Goal: Book appointment/travel/reservation

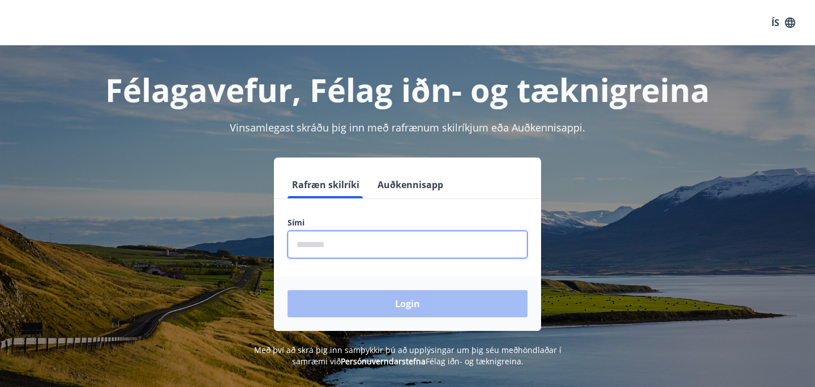
click at [344, 236] on input "phone" at bounding box center [408, 244] width 240 height 28
type input "********"
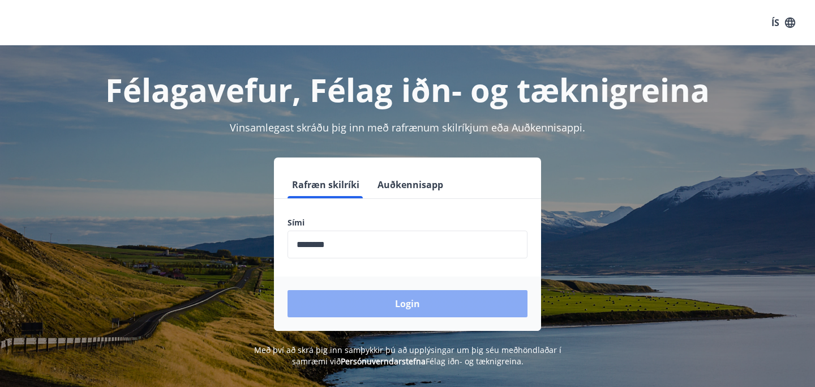
click at [397, 297] on button "Login" at bounding box center [408, 303] width 240 height 27
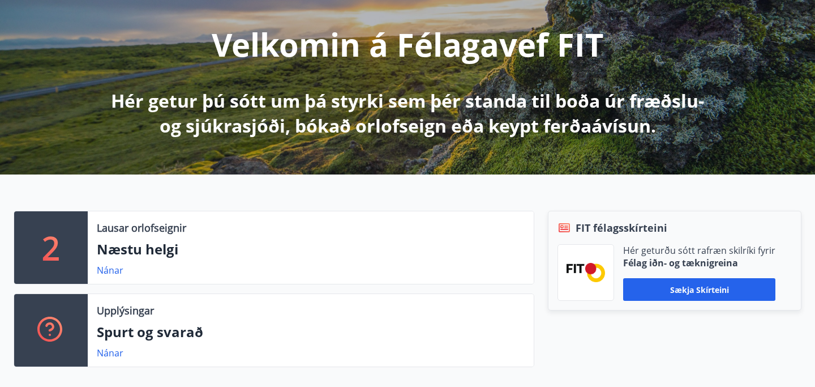
scroll to position [136, 0]
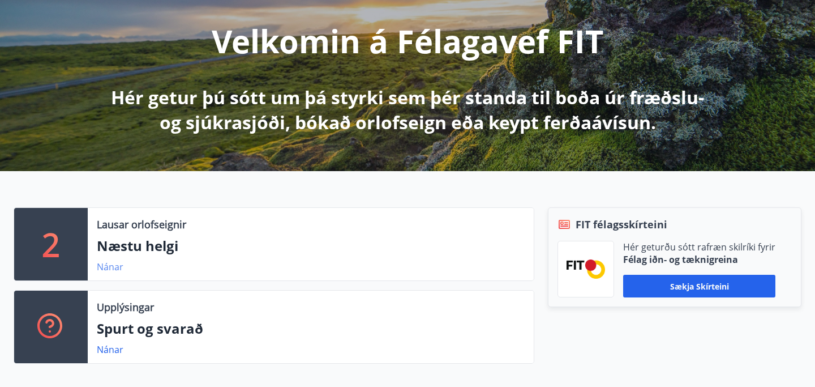
click at [108, 266] on link "Nánar" at bounding box center [110, 266] width 27 height 12
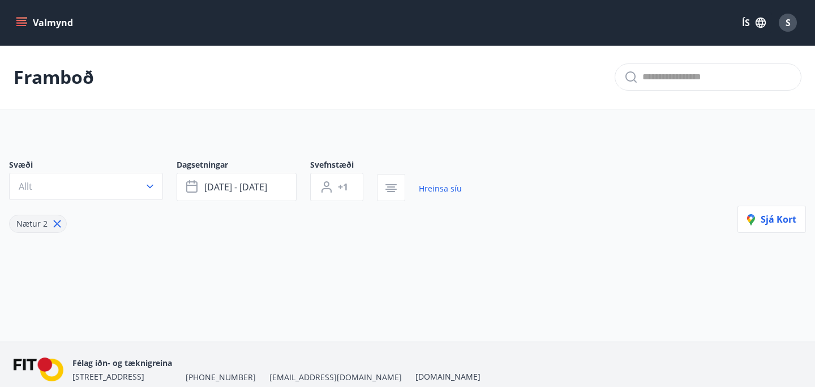
type input "*"
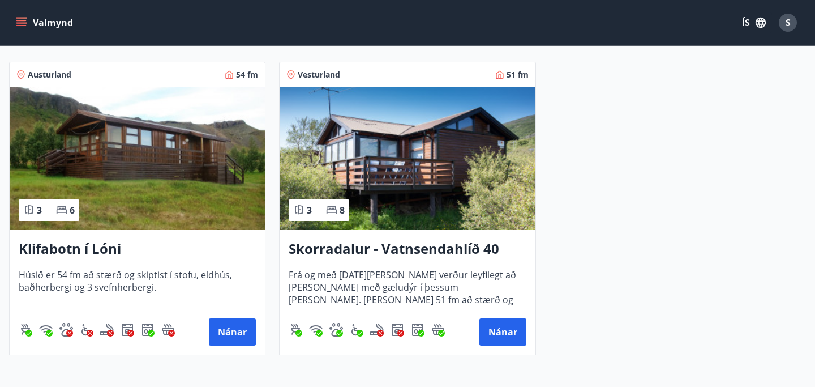
scroll to position [216, 0]
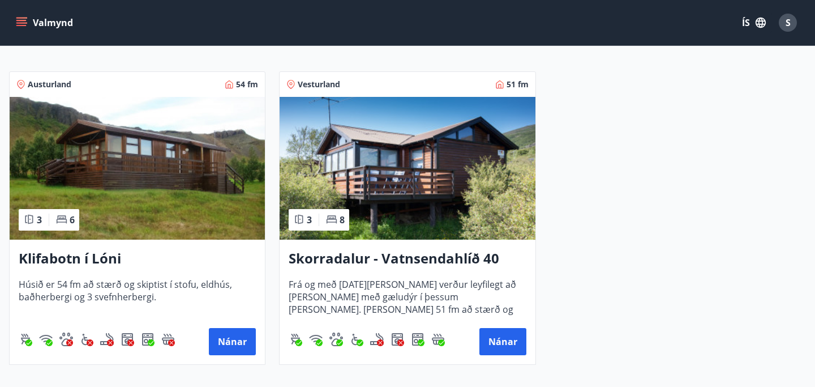
click at [413, 180] on img at bounding box center [407, 168] width 255 height 143
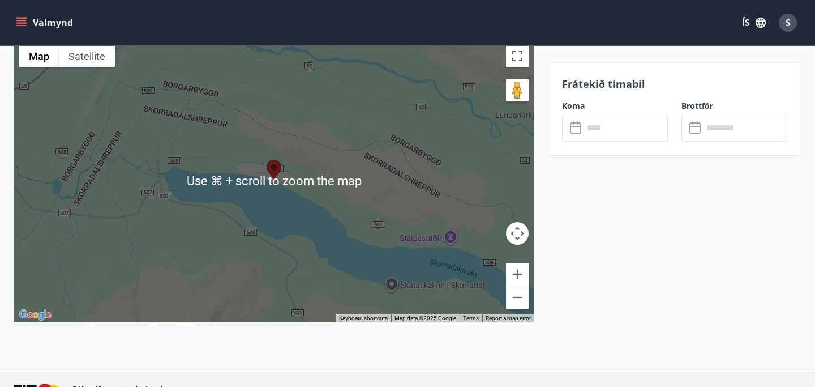
scroll to position [1562, 0]
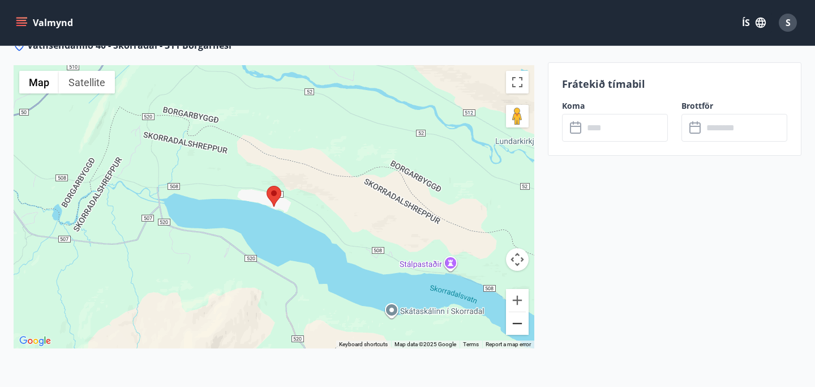
click at [524, 312] on button "Zoom out" at bounding box center [517, 323] width 23 height 23
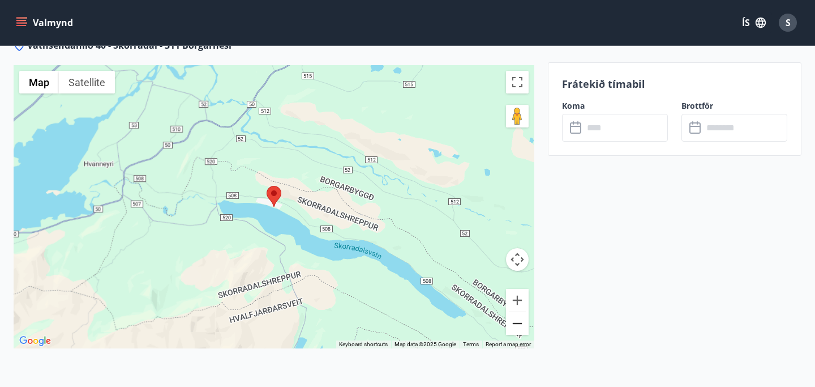
click at [524, 312] on button "Zoom out" at bounding box center [517, 323] width 23 height 23
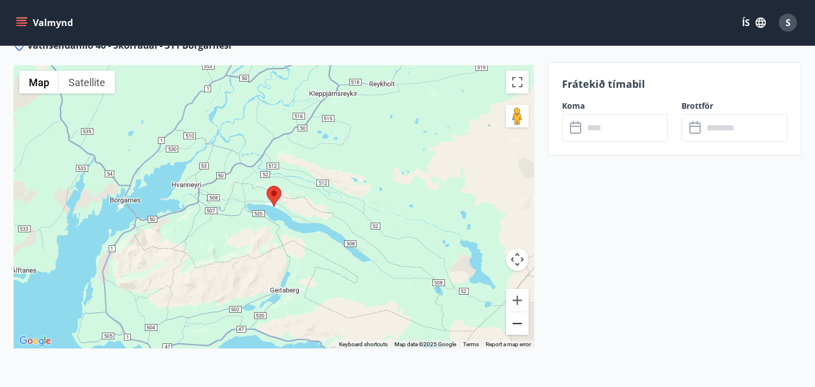
click at [524, 312] on button "Zoom out" at bounding box center [517, 323] width 23 height 23
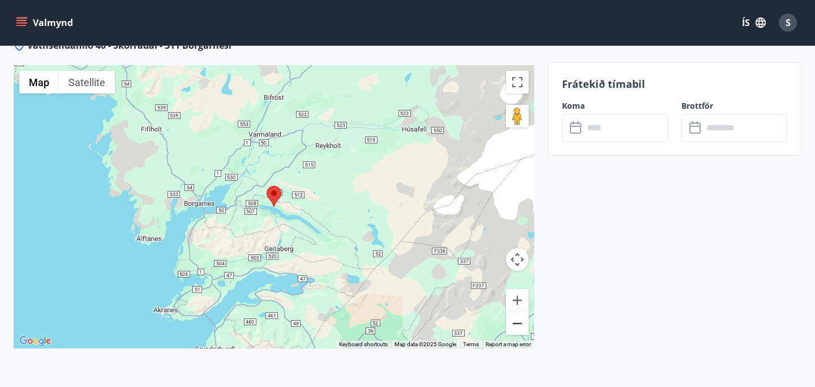
click at [524, 312] on button "Zoom out" at bounding box center [517, 323] width 23 height 23
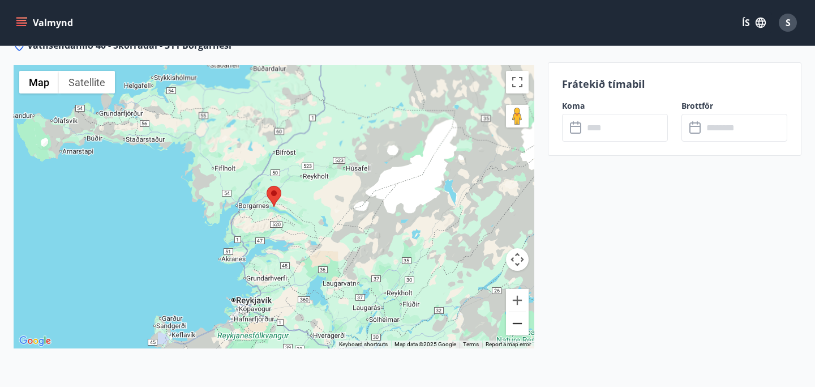
click at [524, 312] on button "Zoom out" at bounding box center [517, 323] width 23 height 23
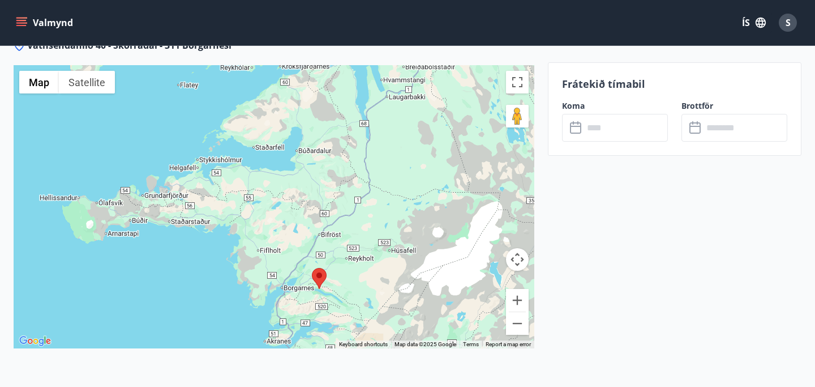
click at [605, 155] on div "Frátekið tímabil Koma ​ ​ Brottför ​ ​" at bounding box center [675, 108] width 254 height 93
click at [611, 132] on input "text" at bounding box center [626, 128] width 84 height 28
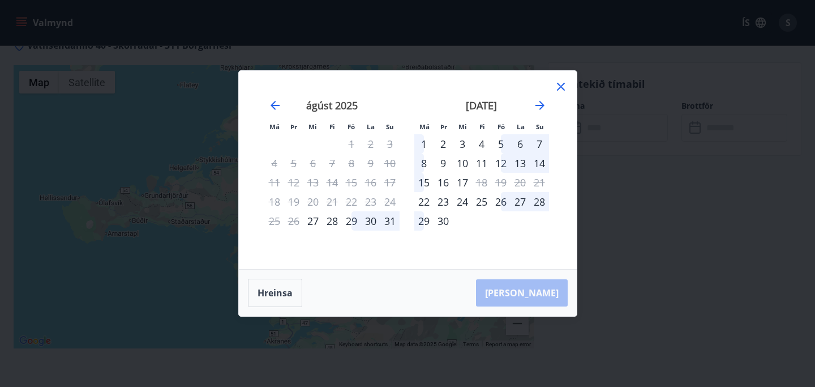
click at [564, 87] on icon at bounding box center [561, 87] width 14 height 14
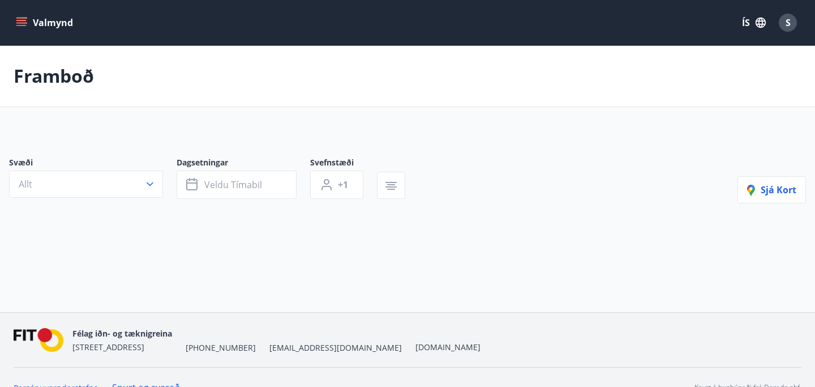
type input "*"
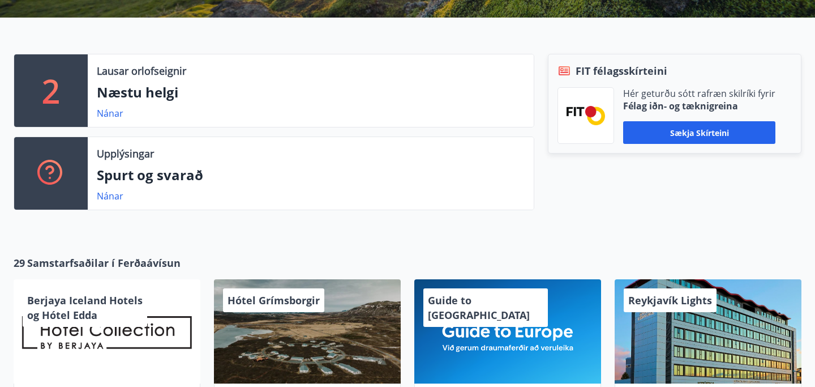
scroll to position [293, 0]
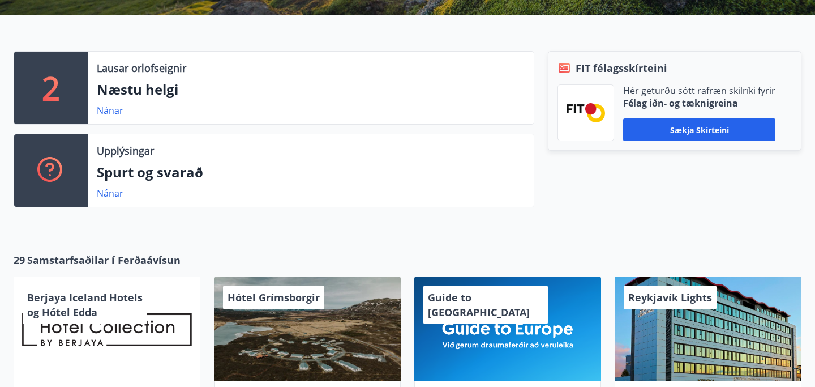
click at [110, 102] on div "Lausar orlofseignir Næstu helgi Nánar" at bounding box center [311, 88] width 446 height 72
click at [107, 109] on link "Nánar" at bounding box center [110, 110] width 27 height 12
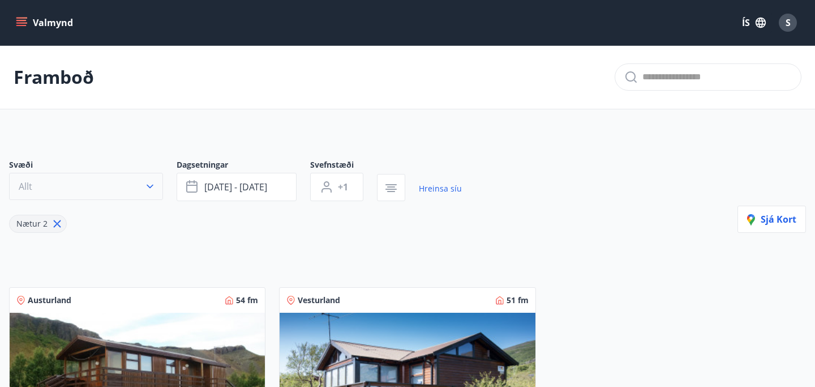
click at [82, 189] on button "Allt" at bounding box center [86, 186] width 154 height 27
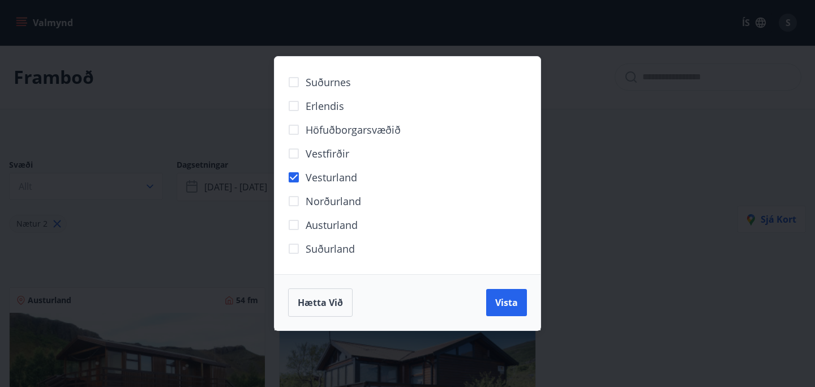
click at [217, 243] on div "Suðurnes Erlendis Höfuðborgarsvæðið [GEOGRAPHIC_DATA] [GEOGRAPHIC_DATA] [GEOGRA…" at bounding box center [407, 193] width 815 height 387
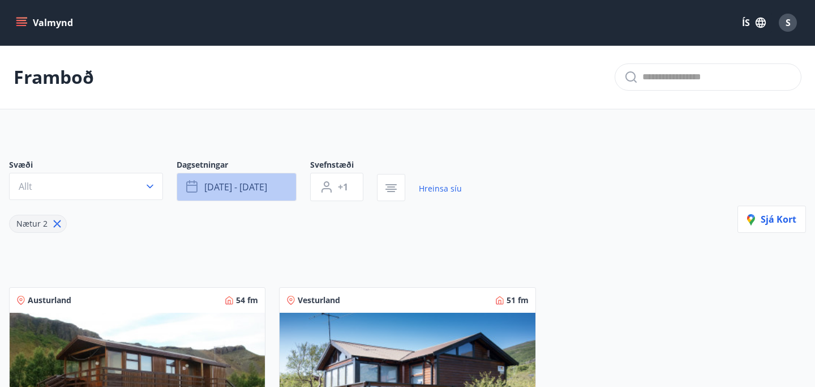
click at [272, 192] on button "[DATE] - [DATE]" at bounding box center [237, 187] width 120 height 28
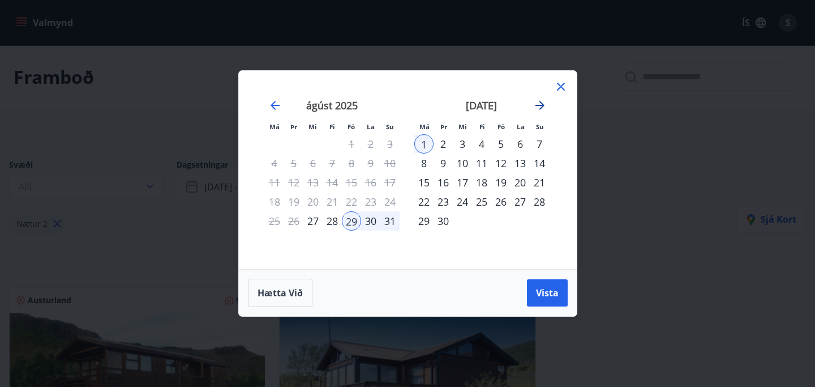
click at [539, 104] on icon "Move forward to switch to the next month." at bounding box center [540, 106] width 14 height 14
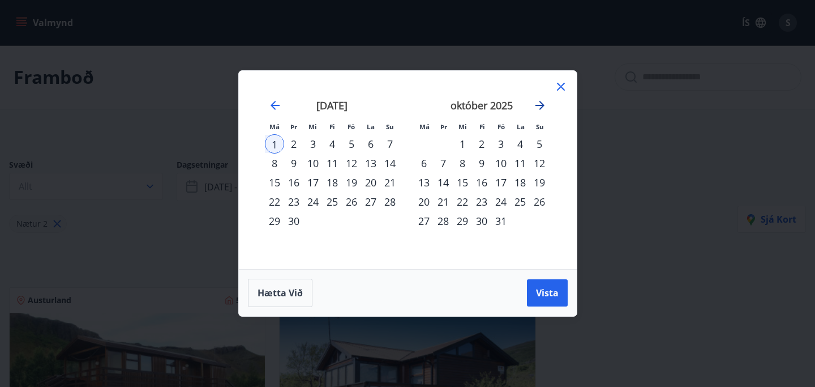
click at [546, 101] on icon "Move forward to switch to the next month." at bounding box center [540, 106] width 14 height 14
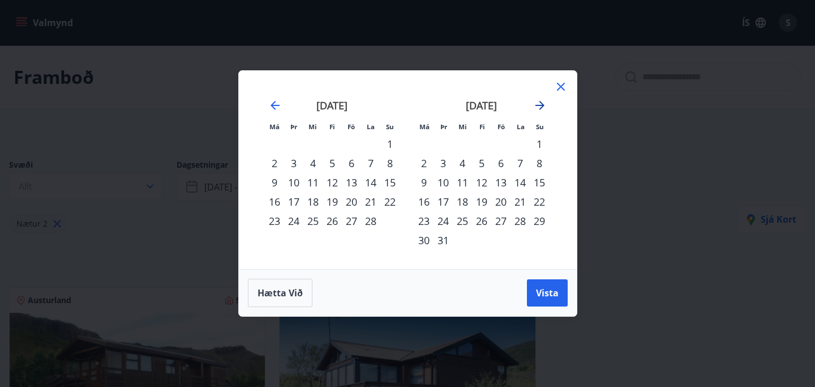
click at [546, 101] on icon "Move forward to switch to the next month." at bounding box center [540, 106] width 14 height 14
click at [563, 82] on icon at bounding box center [561, 87] width 14 height 14
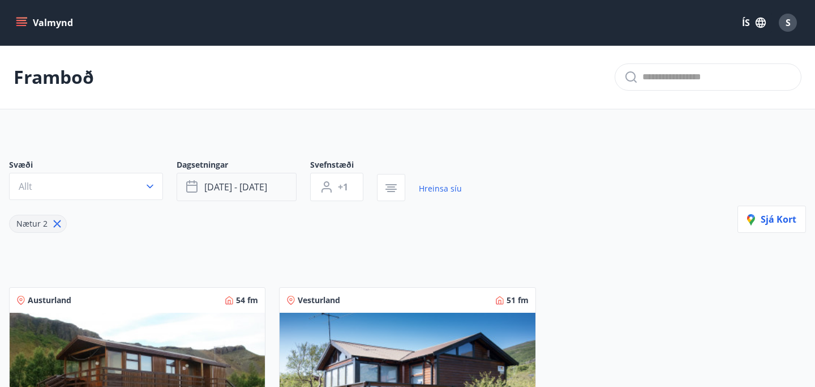
click at [264, 196] on button "[DATE] - [DATE]" at bounding box center [237, 187] width 120 height 28
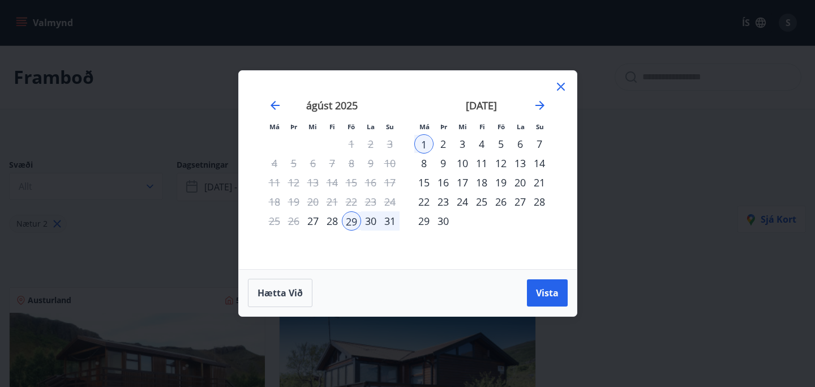
click at [351, 219] on div "29" at bounding box center [351, 220] width 19 height 19
click at [423, 144] on div "1" at bounding box center [424, 143] width 19 height 19
click at [292, 296] on span "Hætta við" at bounding box center [280, 293] width 45 height 12
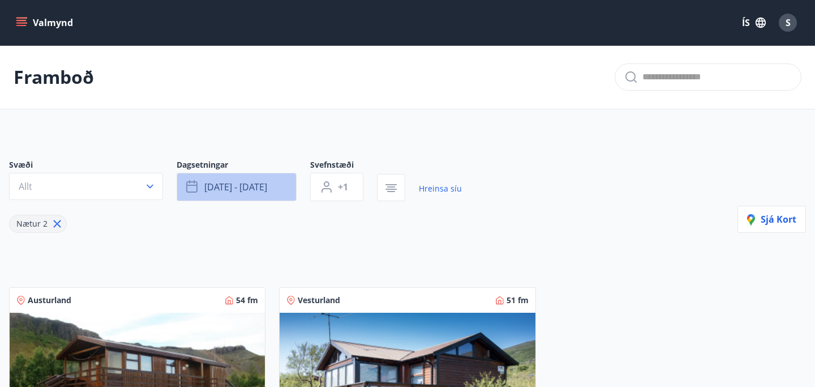
click at [260, 199] on button "[DATE] - [DATE]" at bounding box center [237, 187] width 120 height 28
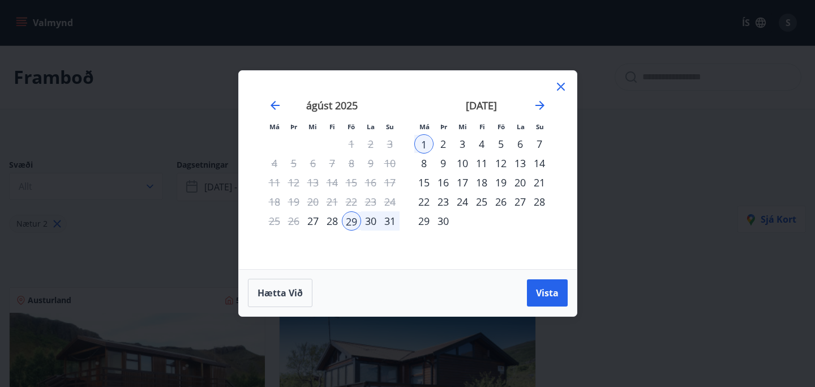
click at [560, 91] on icon at bounding box center [561, 87] width 14 height 14
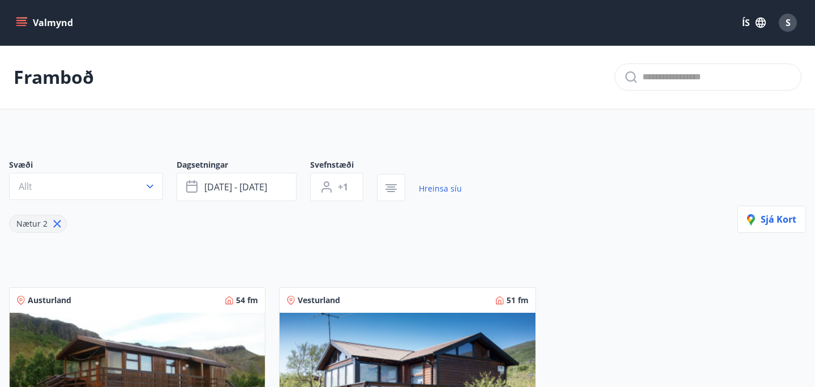
scroll to position [1, 0]
click at [51, 223] on icon at bounding box center [57, 223] width 12 height 12
type input "*"
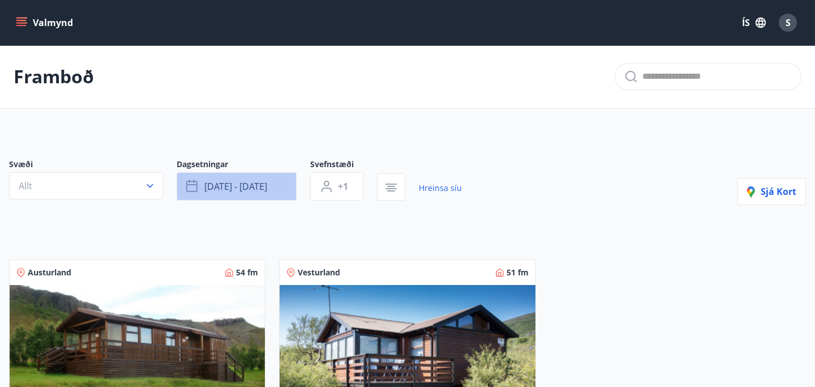
click at [290, 176] on button "[DATE] - [DATE]" at bounding box center [237, 186] width 120 height 28
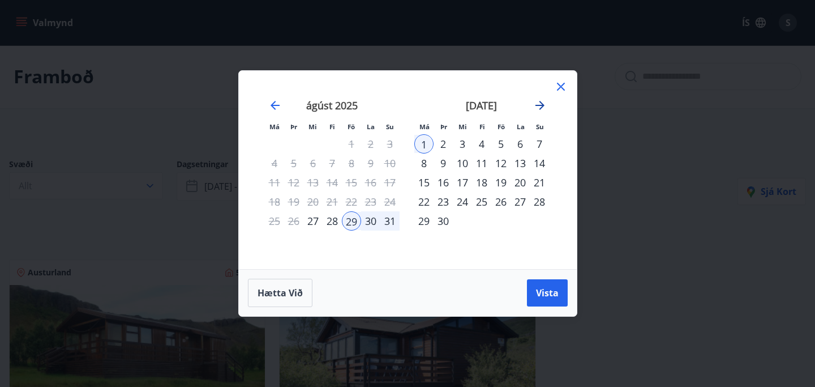
click at [539, 101] on icon "Move forward to switch to the next month." at bounding box center [540, 106] width 14 height 14
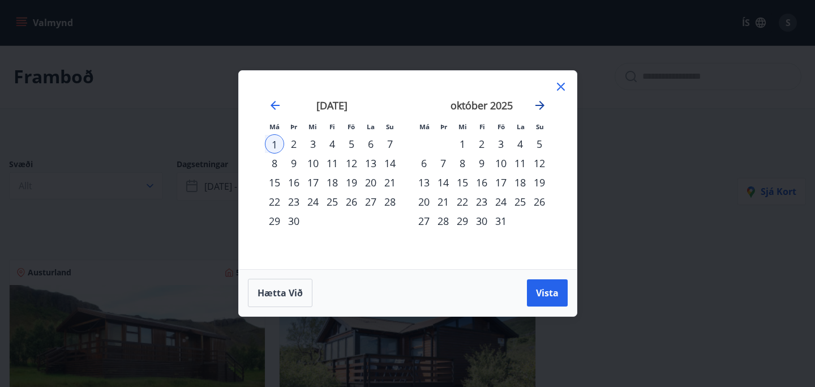
click at [539, 101] on icon "Move forward to switch to the next month." at bounding box center [540, 106] width 14 height 14
click at [557, 90] on icon at bounding box center [561, 87] width 8 height 8
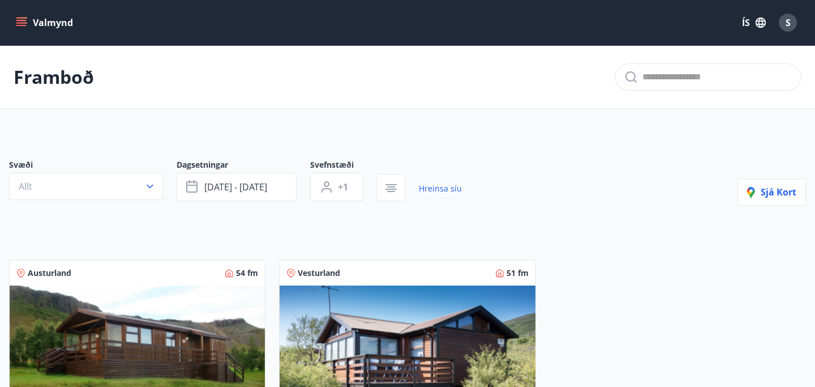
click at [25, 17] on icon "menu" at bounding box center [21, 22] width 11 height 11
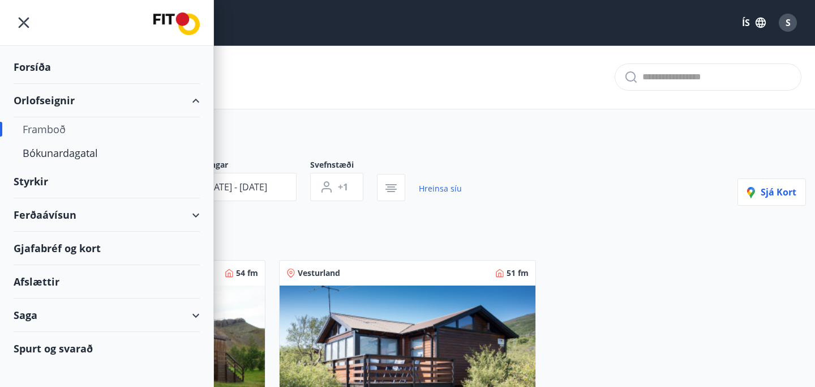
click at [83, 105] on div "Orlofseignir" at bounding box center [107, 100] width 186 height 33
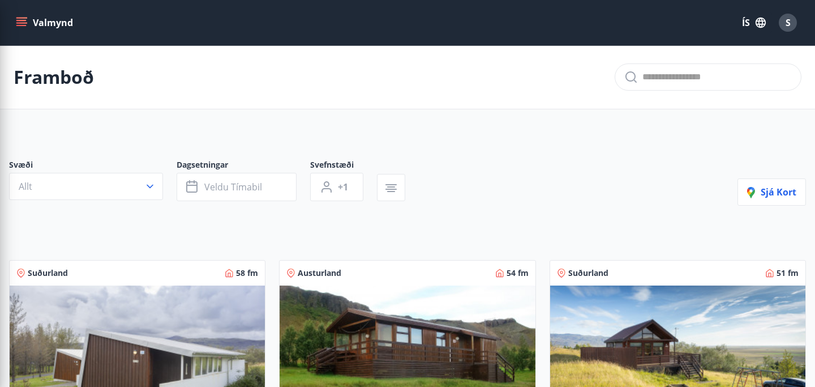
click at [305, 101] on div "Framboð" at bounding box center [407, 77] width 815 height 64
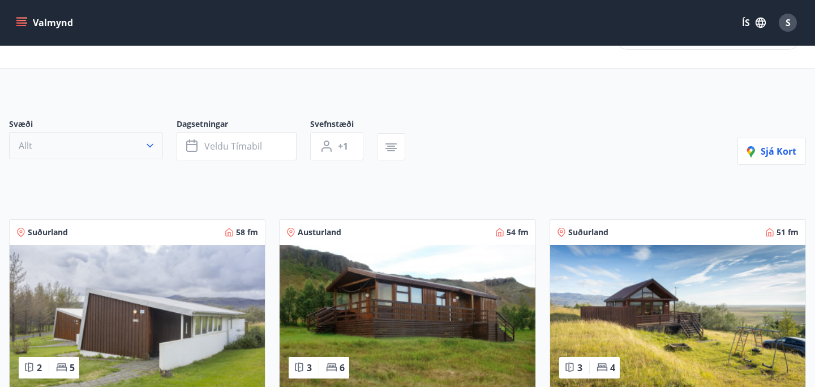
click at [102, 137] on button "Allt" at bounding box center [86, 145] width 154 height 27
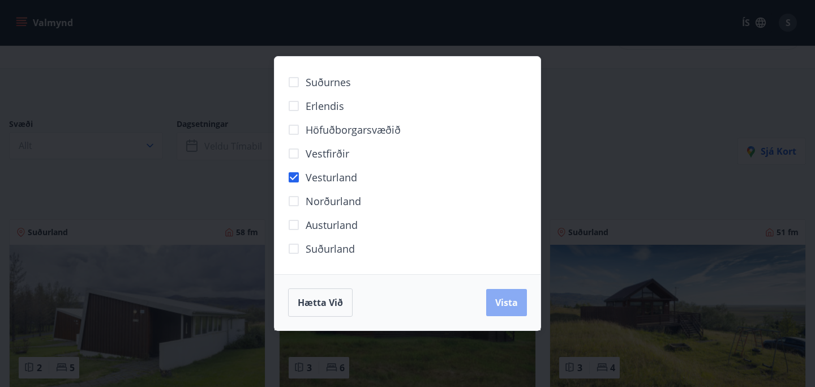
click at [496, 312] on button "Vista" at bounding box center [506, 302] width 41 height 27
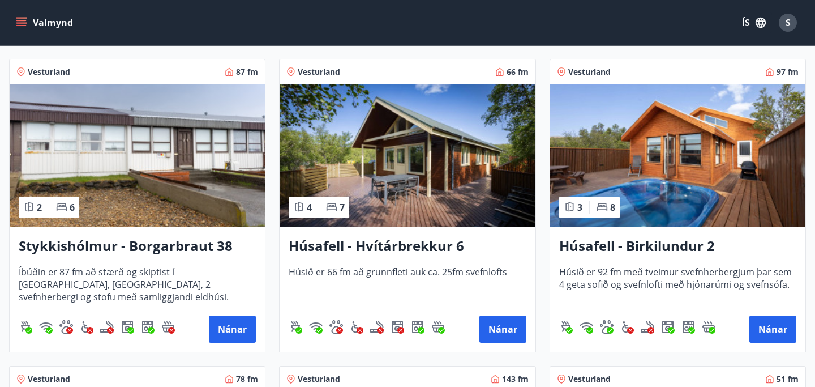
scroll to position [229, 0]
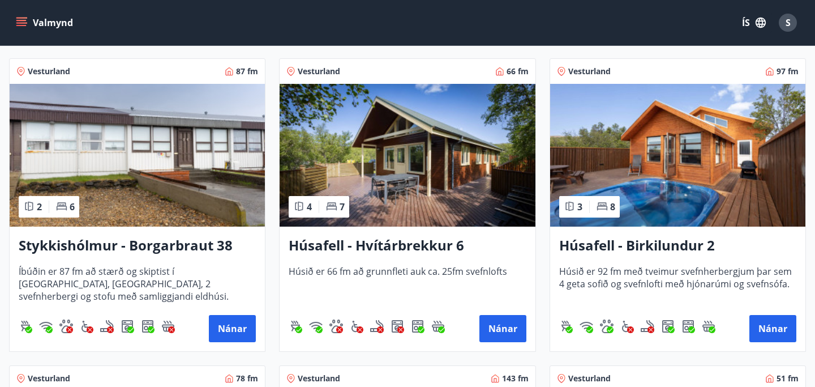
click at [196, 173] on img at bounding box center [137, 155] width 255 height 143
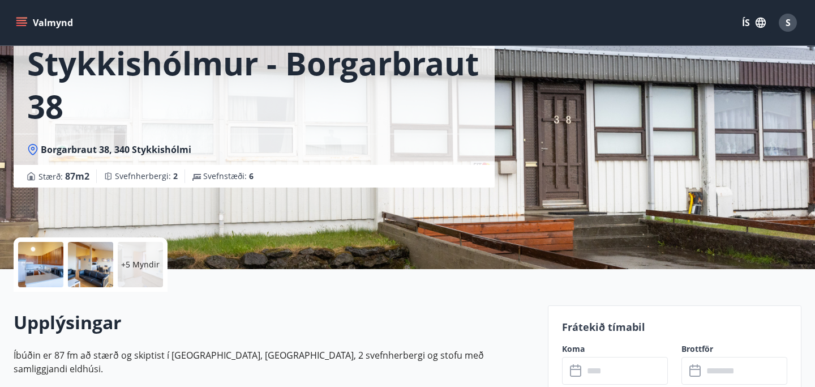
scroll to position [70, 0]
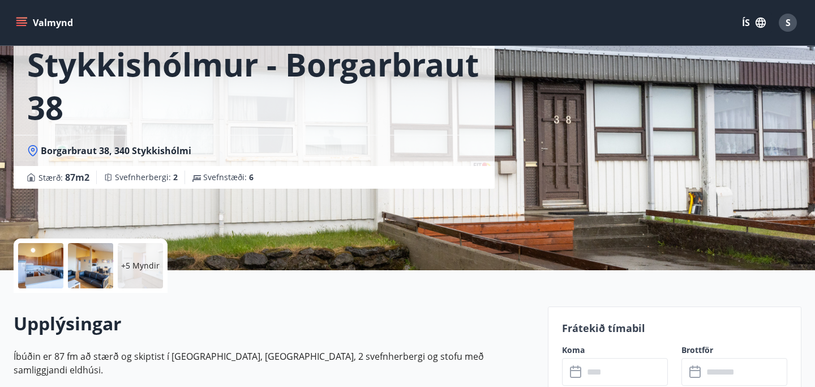
click at [119, 282] on div "+5 Myndir" at bounding box center [140, 265] width 45 height 45
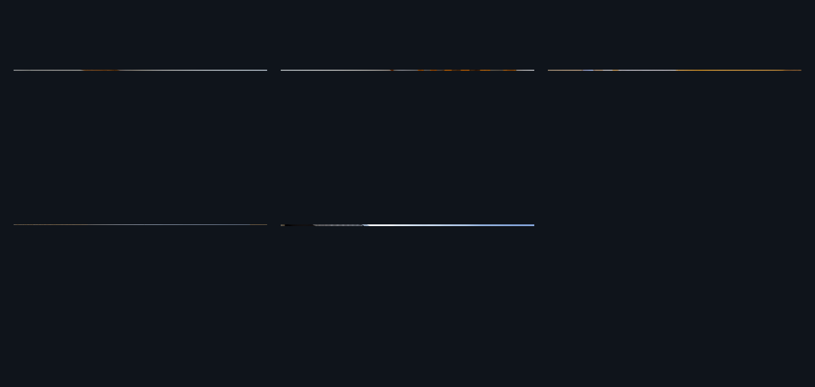
scroll to position [0, 0]
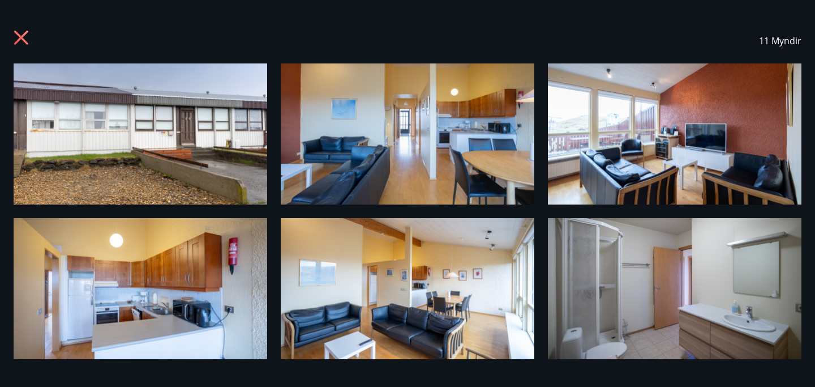
click at [17, 35] on icon at bounding box center [23, 39] width 18 height 18
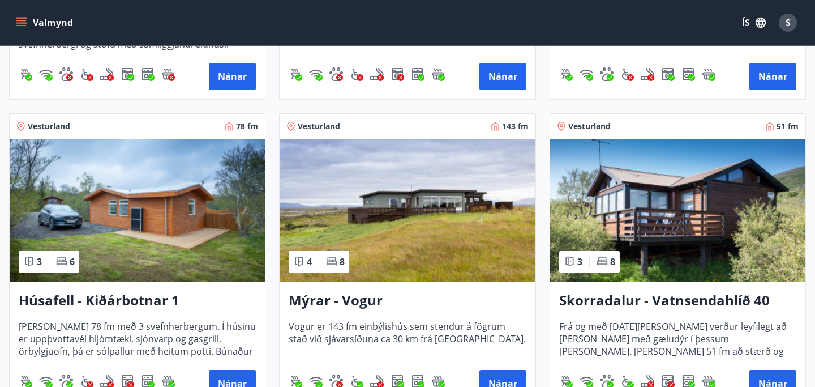
scroll to position [484, 0]
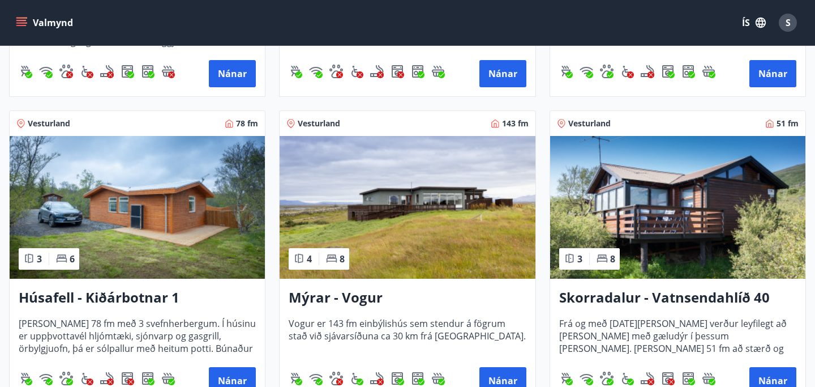
click at [405, 214] on img at bounding box center [407, 207] width 255 height 143
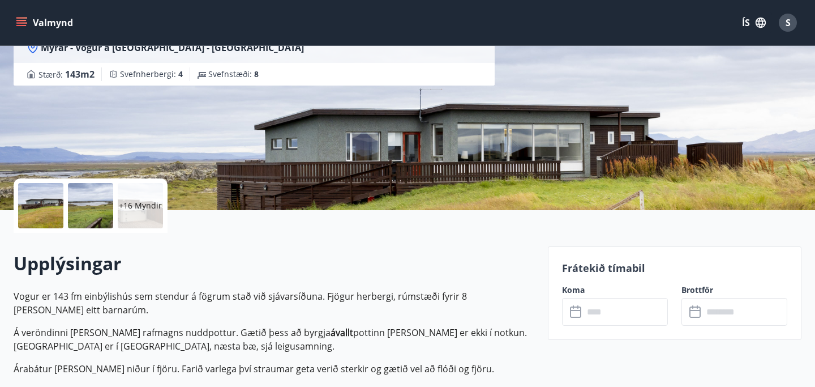
scroll to position [127, 0]
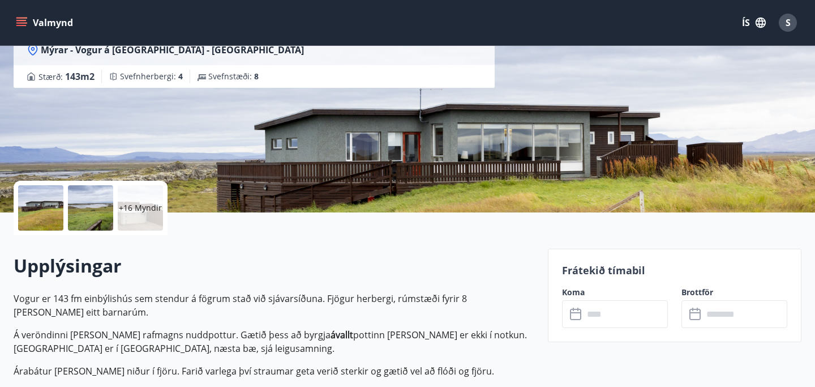
click at [78, 206] on div at bounding box center [90, 207] width 45 height 45
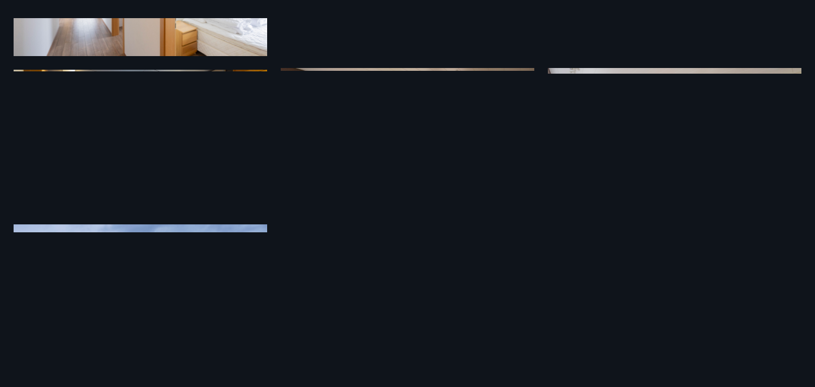
scroll to position [0, 0]
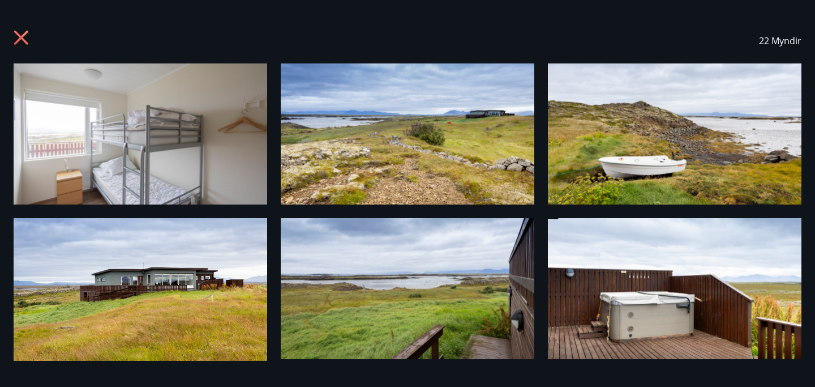
click at [16, 39] on icon at bounding box center [23, 39] width 18 height 18
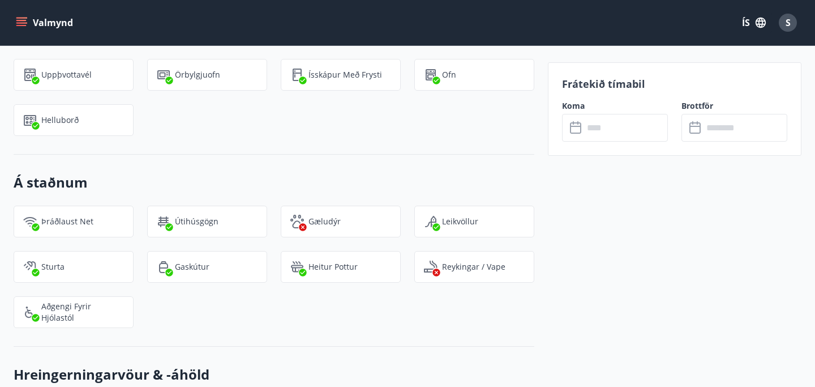
scroll to position [1126, 0]
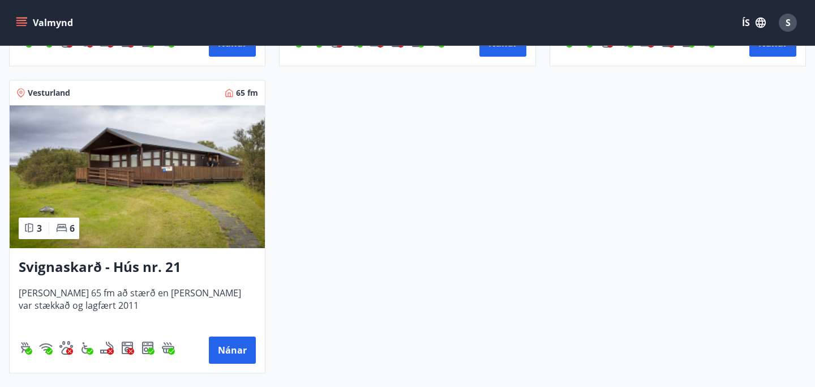
scroll to position [1132, 0]
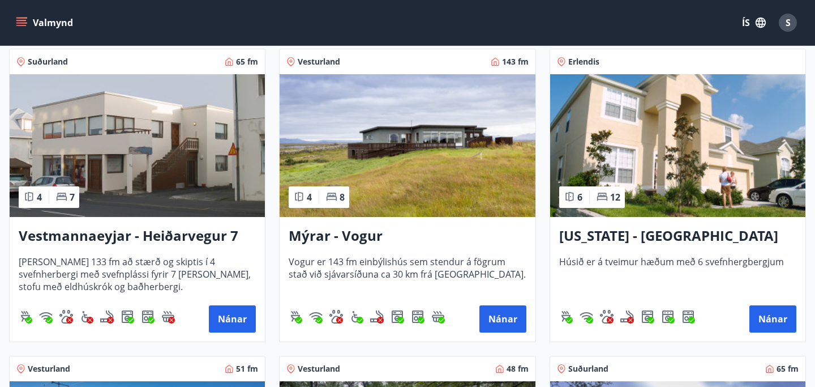
scroll to position [41, 0]
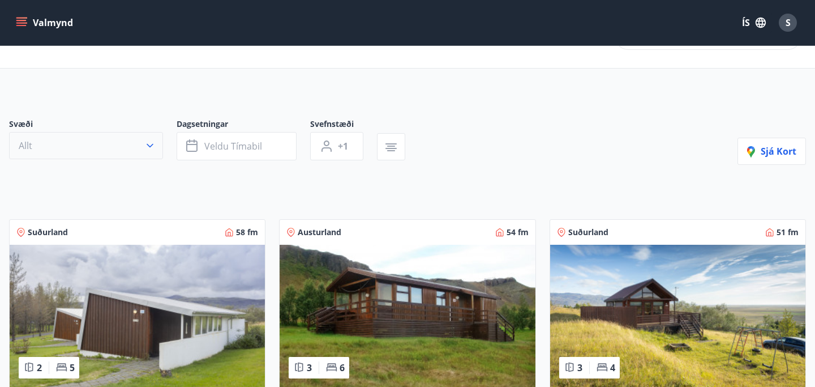
click at [143, 147] on button "Allt" at bounding box center [86, 145] width 154 height 27
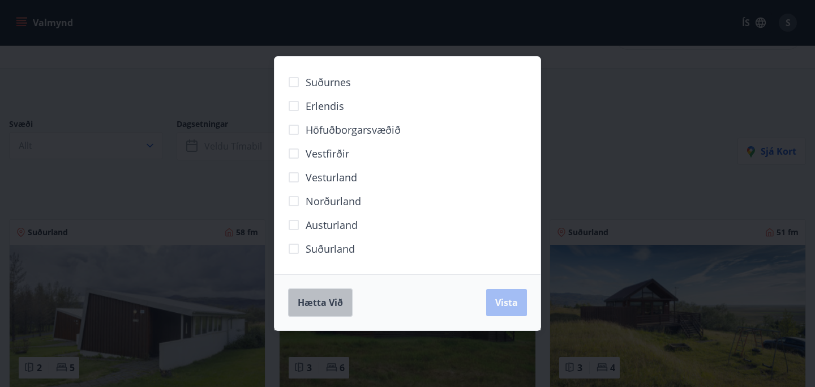
click at [323, 293] on button "Hætta við" at bounding box center [320, 302] width 65 height 28
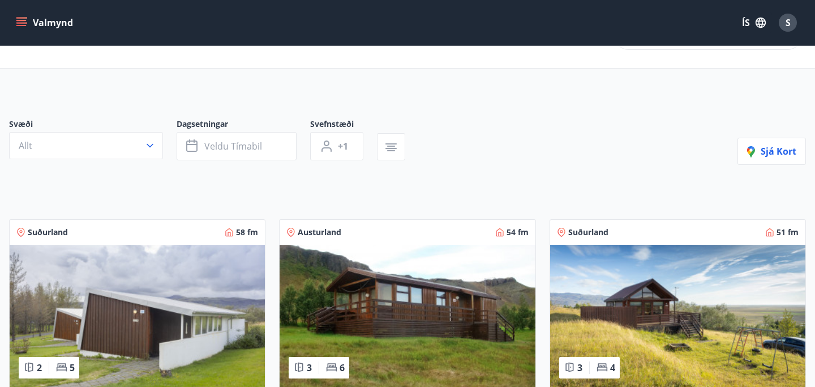
scroll to position [0, 0]
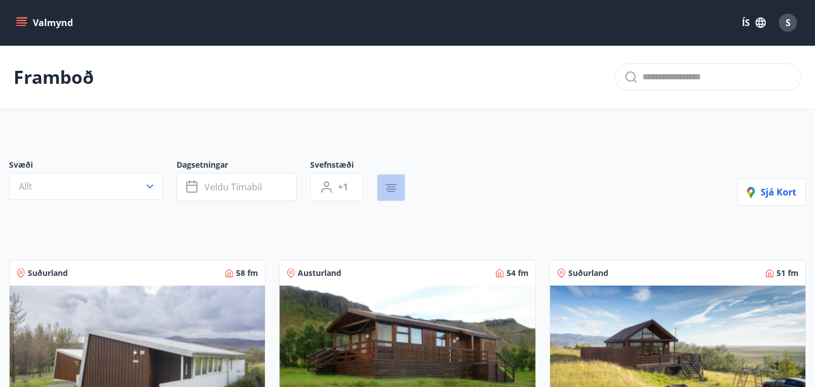
click at [398, 191] on button "button" at bounding box center [391, 187] width 28 height 27
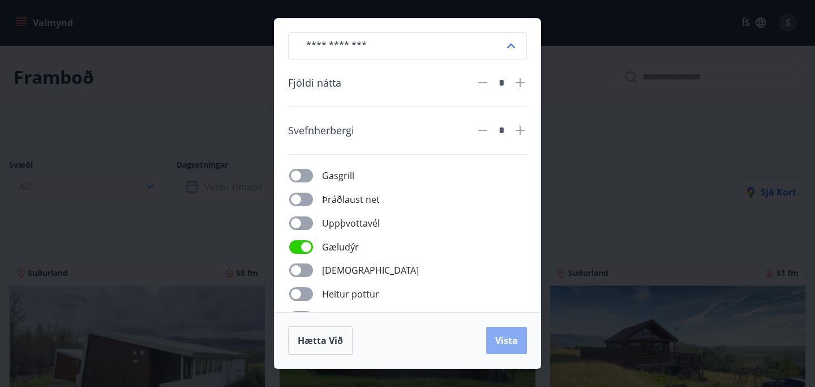
click at [509, 345] on span "Vista" at bounding box center [506, 340] width 23 height 12
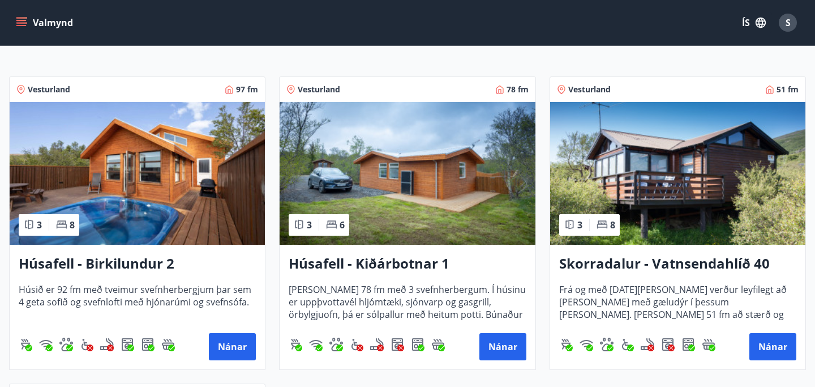
scroll to position [218, 0]
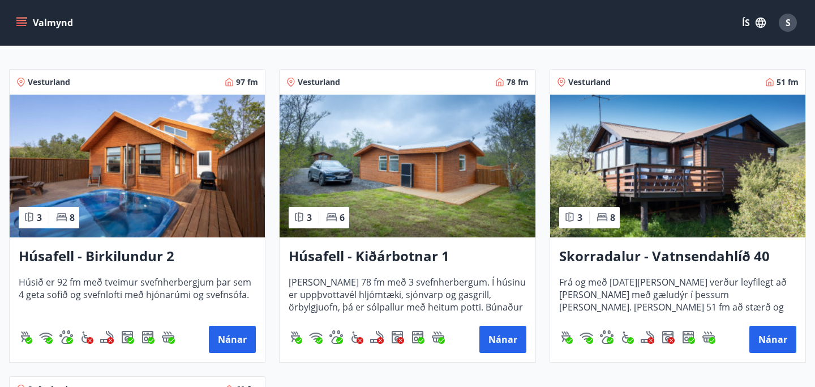
click at [442, 195] on img at bounding box center [407, 166] width 255 height 143
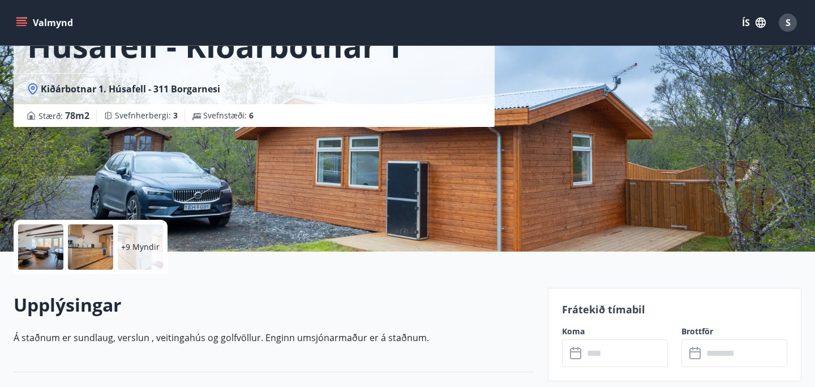
scroll to position [92, 0]
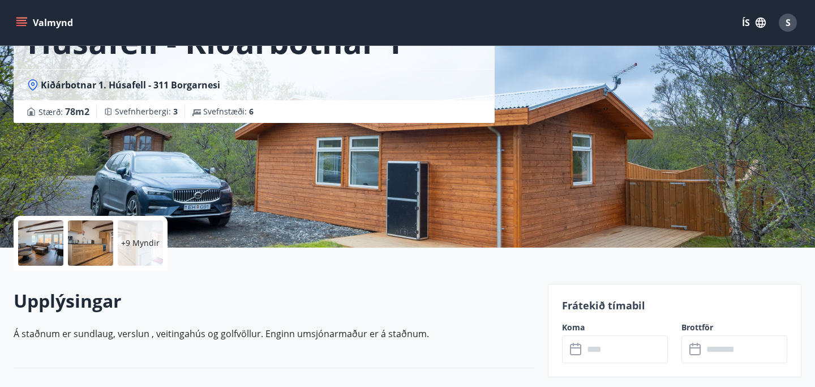
click at [140, 243] on p "+9 Myndir" at bounding box center [140, 242] width 39 height 11
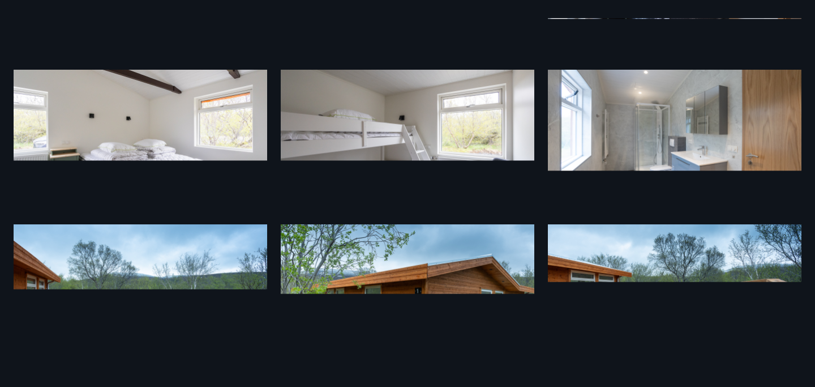
scroll to position [0, 0]
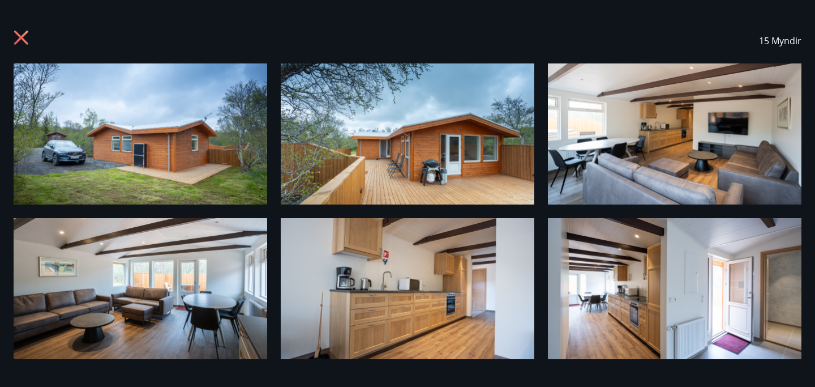
click at [24, 35] on icon at bounding box center [21, 38] width 14 height 14
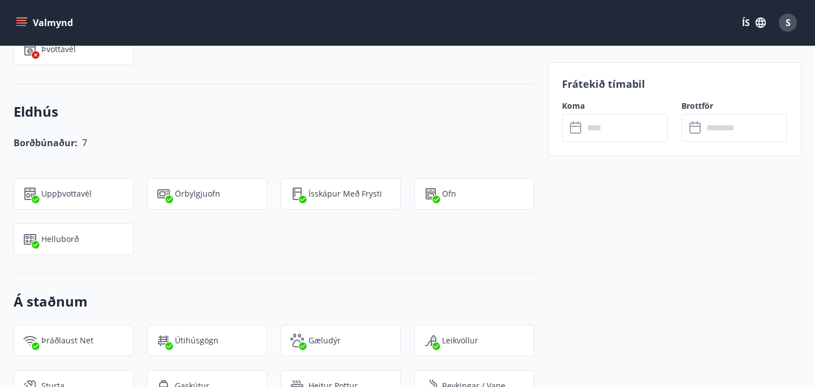
scroll to position [849, 0]
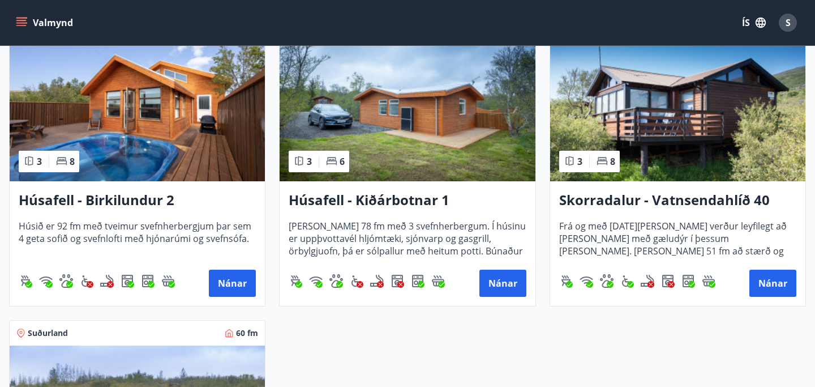
scroll to position [275, 0]
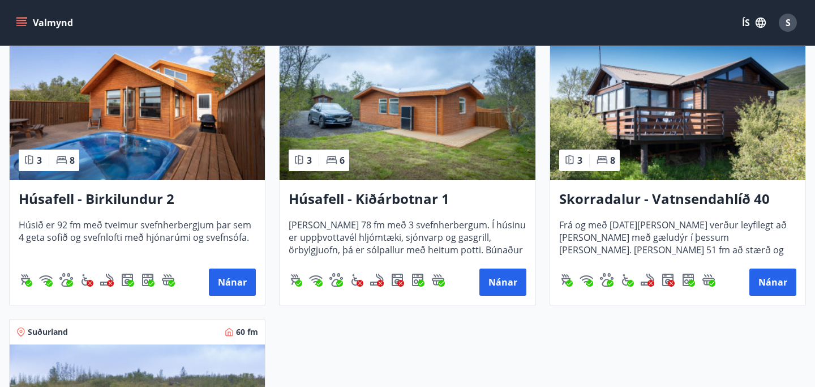
click at [354, 137] on img at bounding box center [407, 108] width 255 height 143
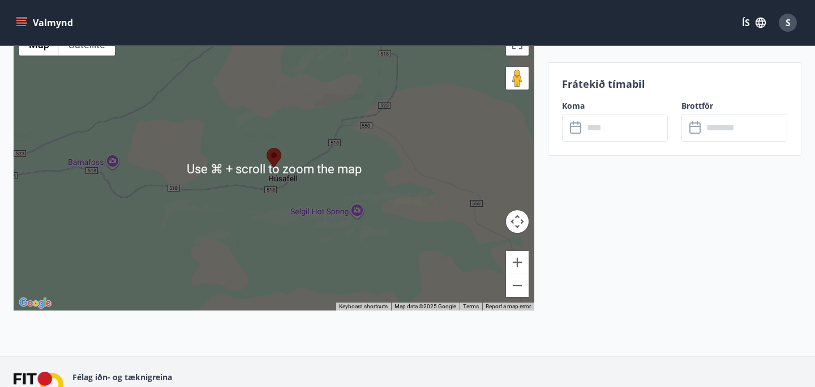
scroll to position [1504, 0]
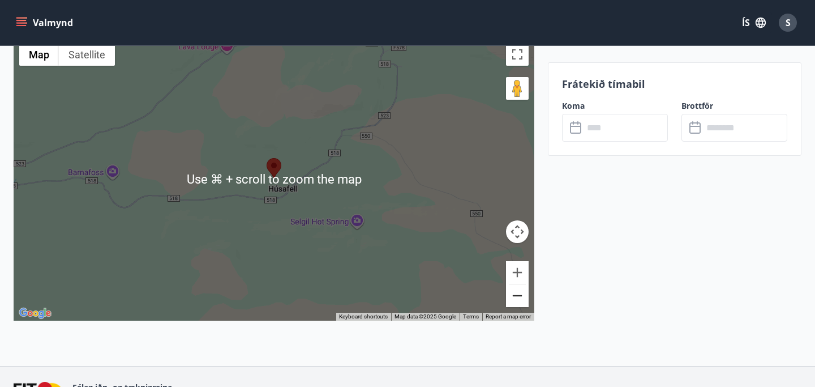
click at [514, 292] on button "Zoom out" at bounding box center [517, 295] width 23 height 23
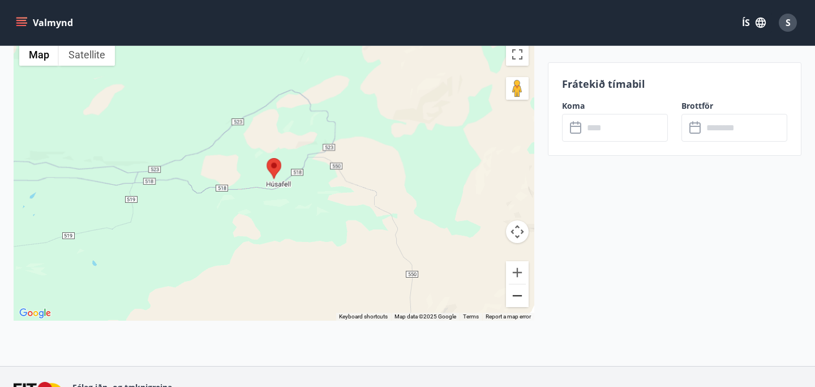
click at [514, 292] on button "Zoom out" at bounding box center [517, 295] width 23 height 23
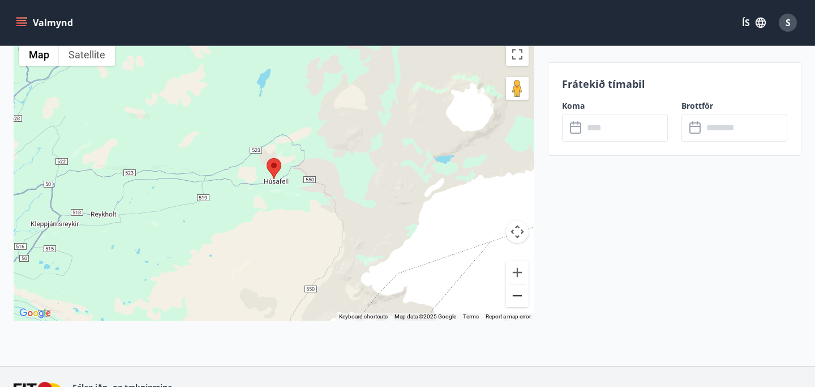
click at [514, 292] on button "Zoom out" at bounding box center [517, 295] width 23 height 23
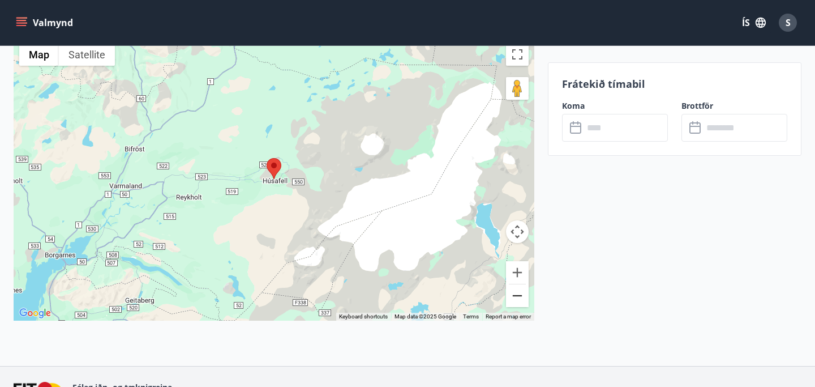
click at [514, 292] on button "Zoom out" at bounding box center [517, 295] width 23 height 23
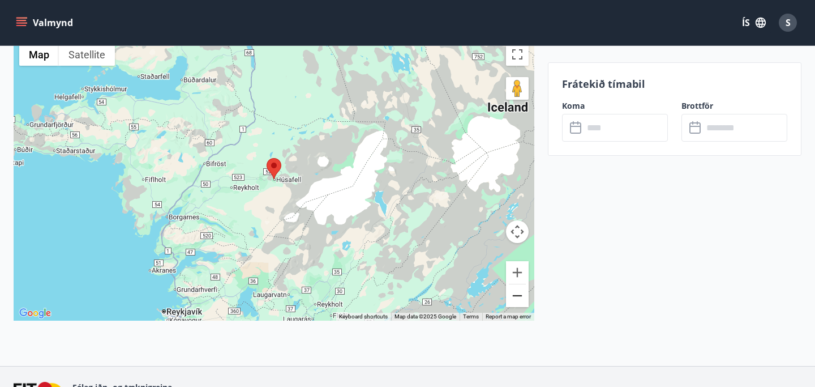
click at [514, 292] on button "Zoom out" at bounding box center [517, 295] width 23 height 23
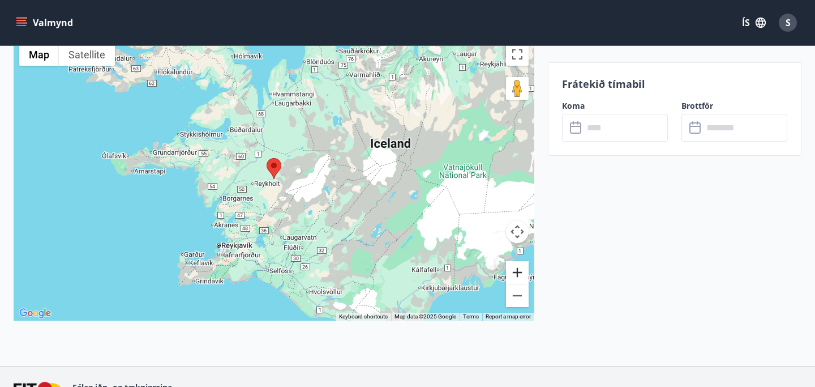
click at [516, 276] on button "Zoom in" at bounding box center [517, 272] width 23 height 23
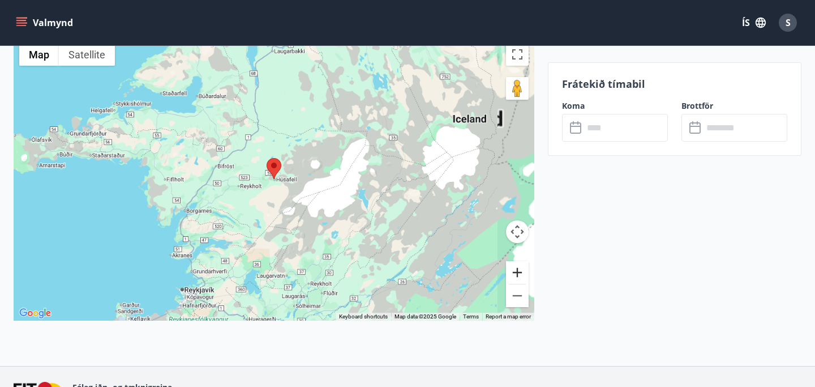
click at [516, 276] on button "Zoom in" at bounding box center [517, 272] width 23 height 23
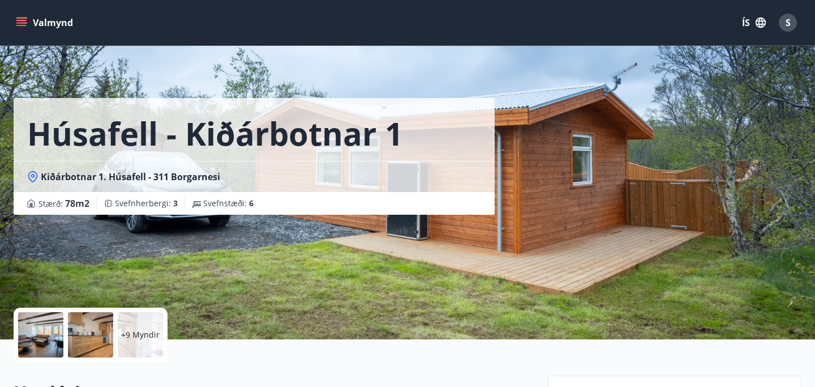
scroll to position [0, 0]
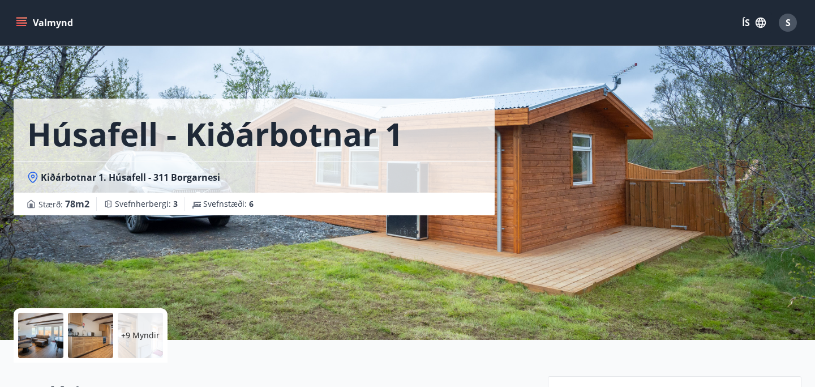
click at [139, 318] on div "+9 Myndir" at bounding box center [140, 335] width 45 height 45
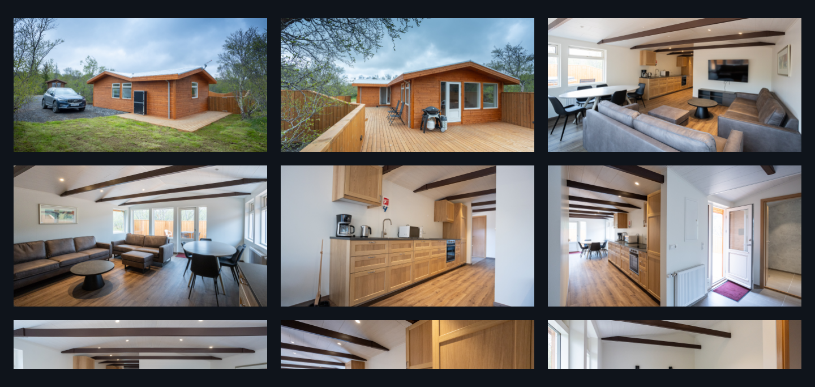
scroll to position [54, 0]
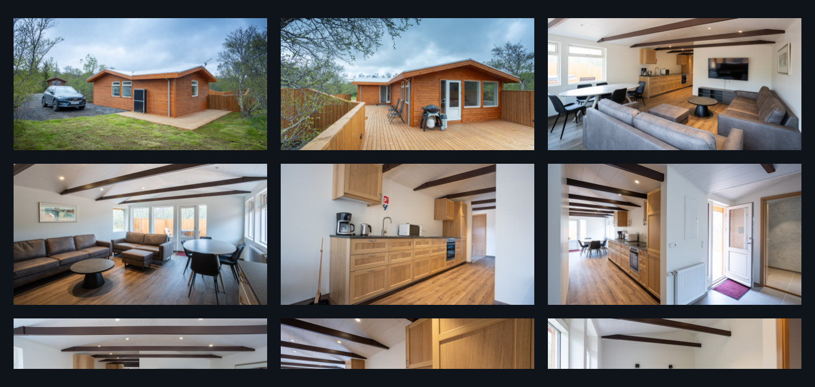
click at [190, 76] on img at bounding box center [141, 79] width 254 height 141
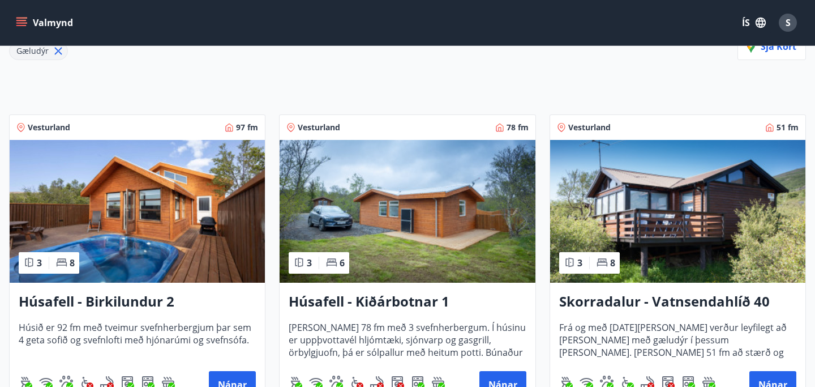
click at [344, 268] on span "6" at bounding box center [342, 263] width 5 height 12
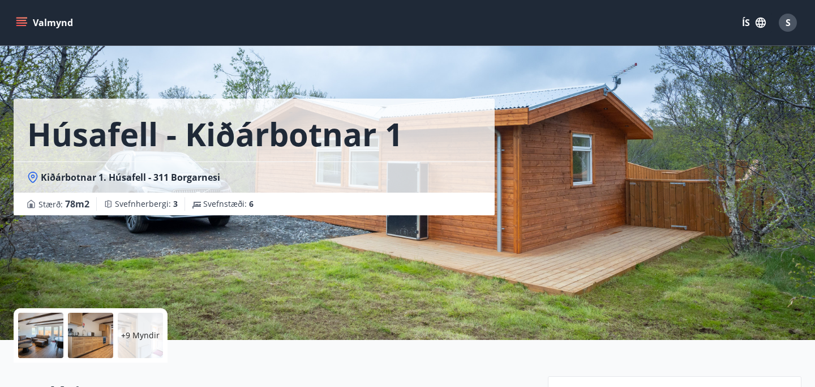
click at [135, 344] on div "+9 Myndir" at bounding box center [140, 335] width 45 height 45
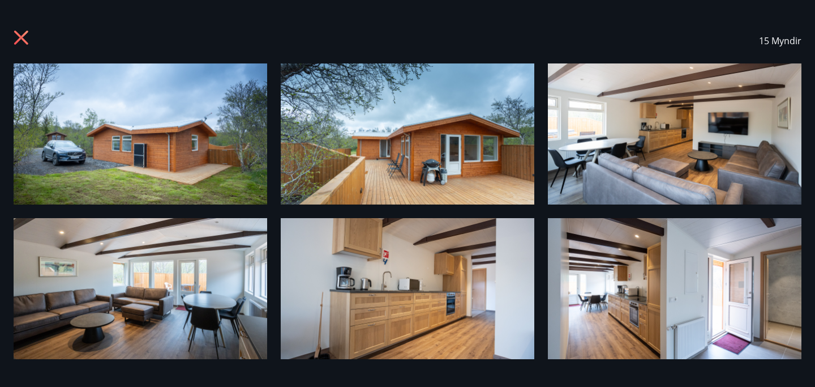
click at [223, 193] on img at bounding box center [141, 133] width 254 height 141
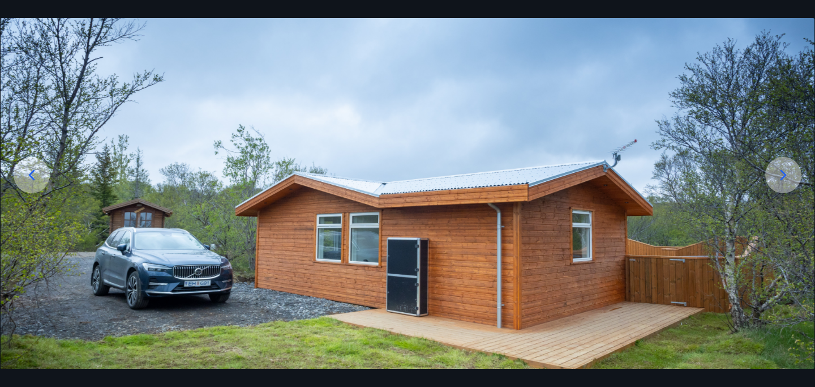
scroll to position [84, 0]
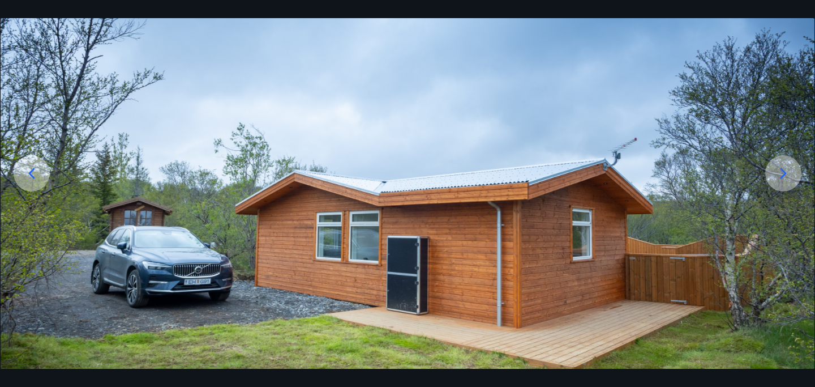
click at [793, 180] on div at bounding box center [784, 173] width 36 height 36
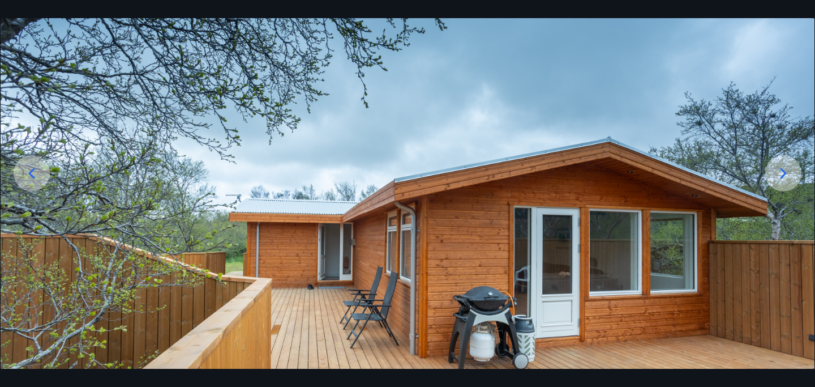
click at [793, 180] on div at bounding box center [784, 173] width 36 height 36
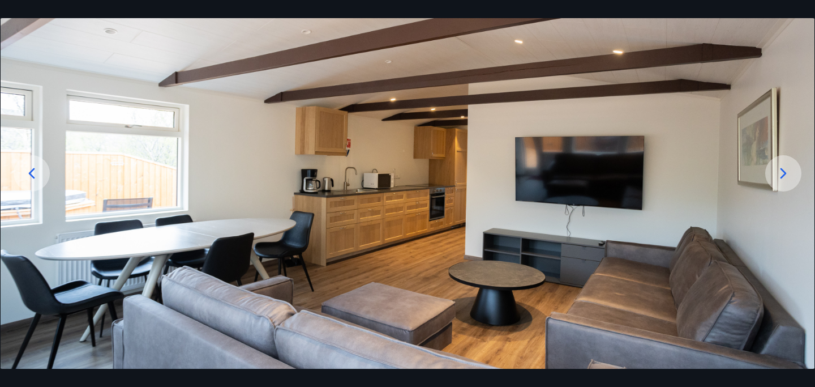
click at [793, 180] on div at bounding box center [784, 173] width 36 height 36
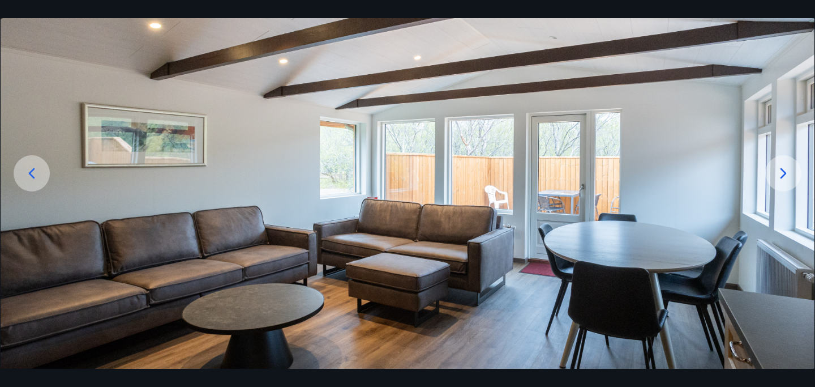
click at [788, 176] on icon at bounding box center [784, 173] width 18 height 18
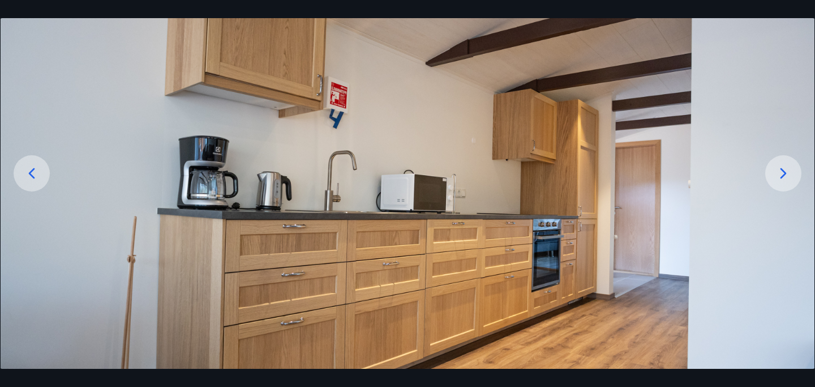
click at [779, 177] on icon at bounding box center [784, 173] width 18 height 18
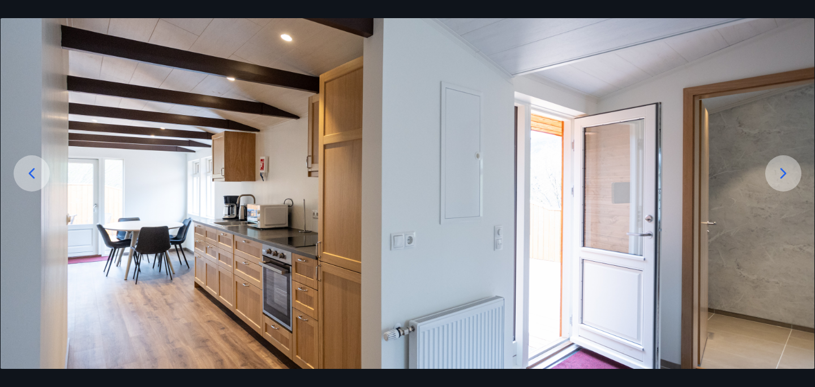
click at [779, 177] on icon at bounding box center [784, 173] width 18 height 18
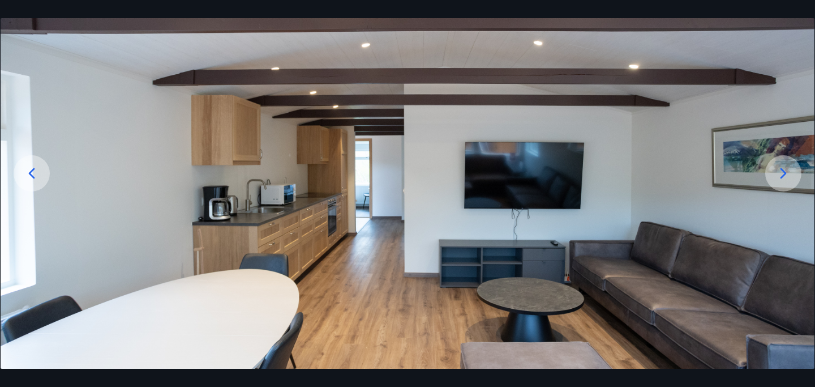
click at [779, 177] on icon at bounding box center [784, 173] width 18 height 18
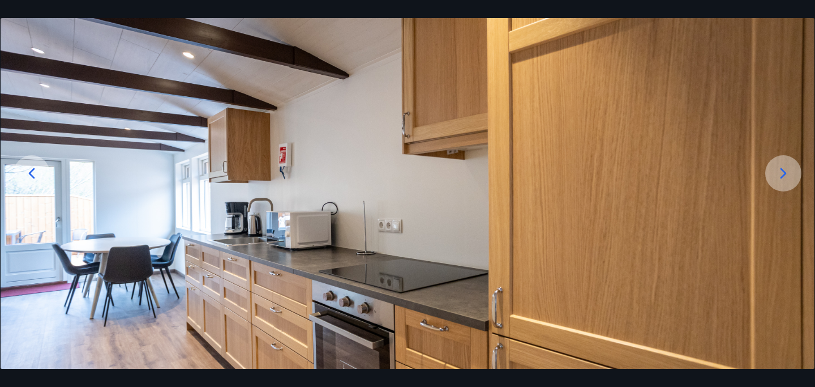
click at [779, 177] on icon at bounding box center [784, 173] width 18 height 18
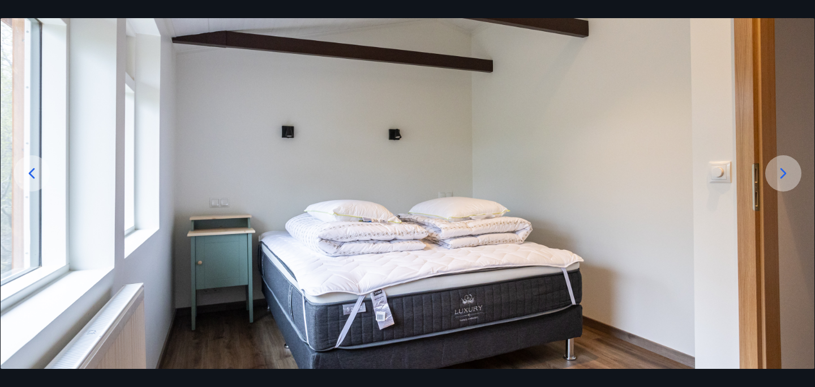
click at [779, 177] on icon at bounding box center [784, 173] width 18 height 18
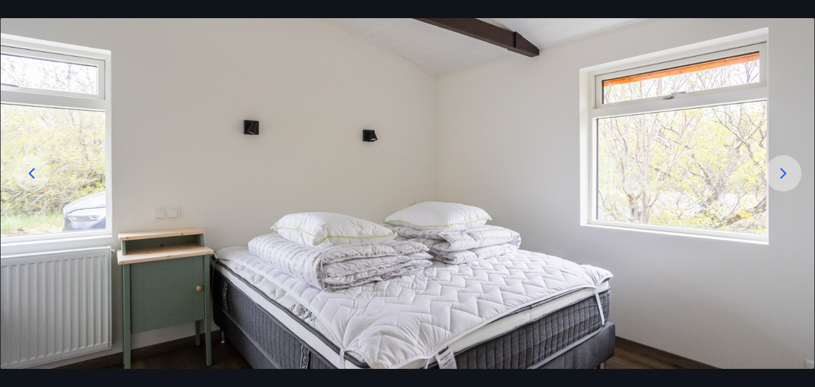
click at [779, 177] on icon at bounding box center [784, 173] width 18 height 18
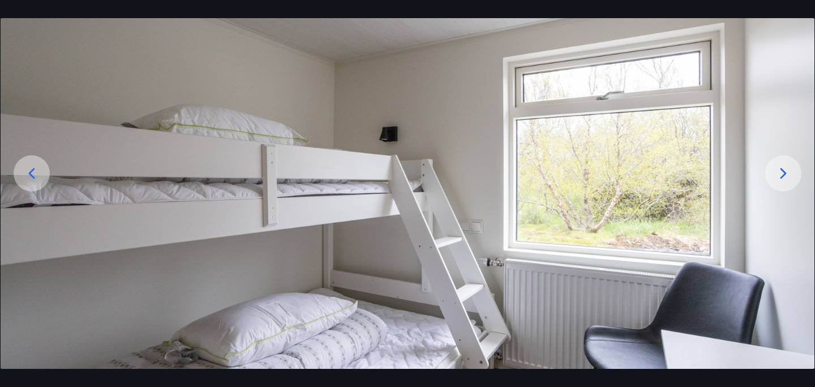
click at [779, 177] on icon at bounding box center [784, 173] width 18 height 18
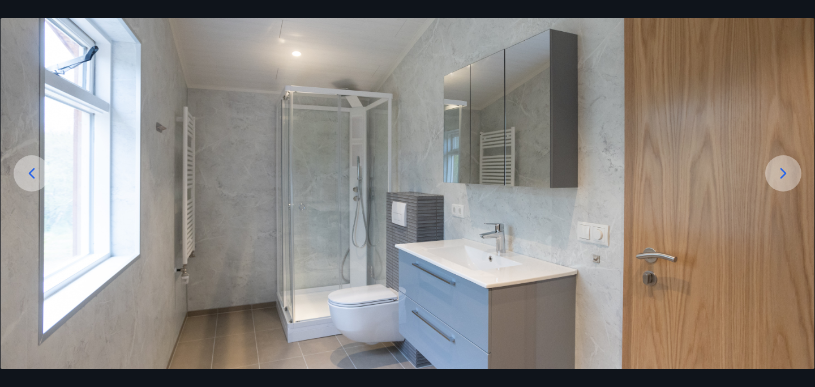
click at [779, 177] on icon at bounding box center [784, 173] width 18 height 18
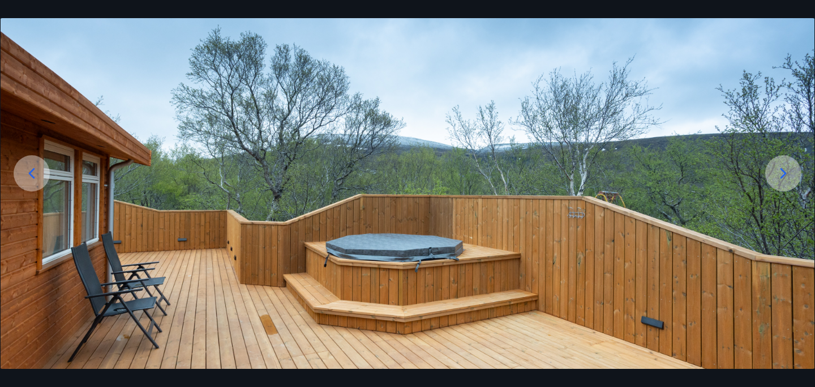
click at [783, 165] on icon at bounding box center [784, 173] width 18 height 18
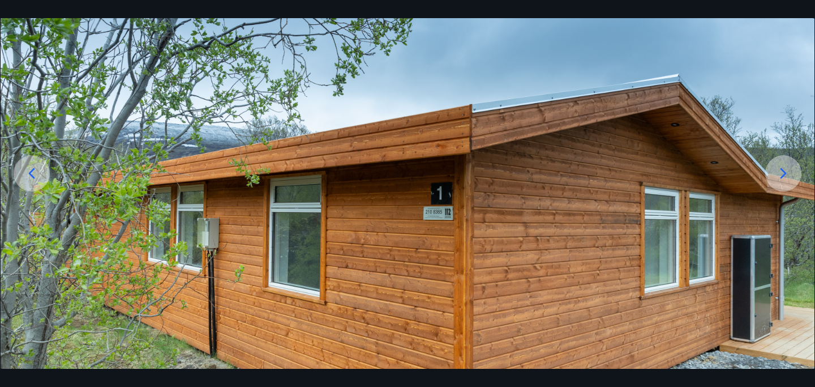
click at [783, 165] on icon at bounding box center [784, 173] width 18 height 18
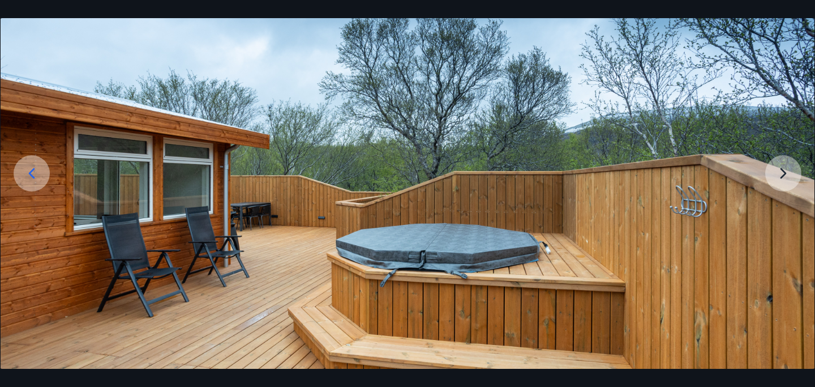
click at [783, 165] on img at bounding box center [408, 206] width 814 height 452
click at [783, 173] on img at bounding box center [408, 206] width 814 height 452
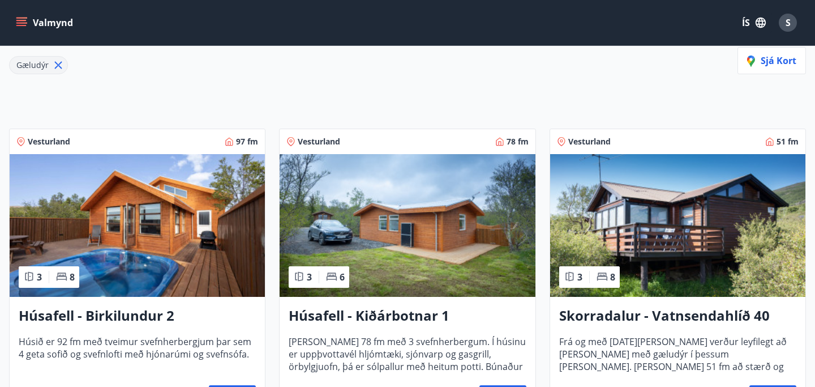
click at [359, 249] on img at bounding box center [407, 225] width 255 height 143
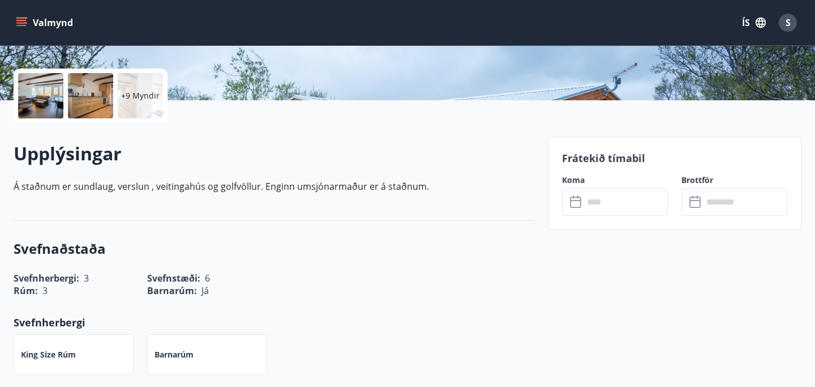
scroll to position [240, 0]
click at [610, 204] on input "text" at bounding box center [626, 201] width 84 height 28
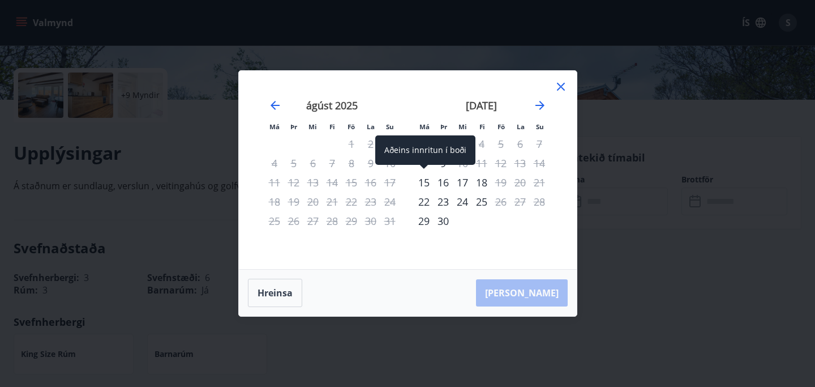
click at [429, 183] on div "15" at bounding box center [424, 182] width 19 height 19
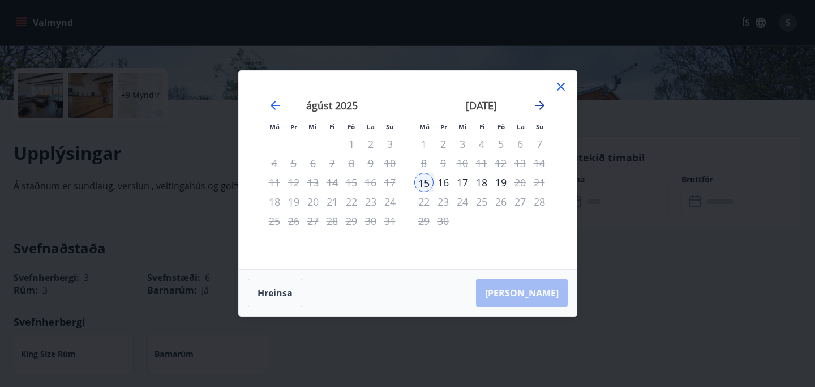
click at [534, 105] on icon "Move forward to switch to the next month." at bounding box center [540, 106] width 14 height 14
click at [542, 101] on icon "Move forward to switch to the next month." at bounding box center [540, 106] width 14 height 14
click at [543, 104] on icon "Move forward to switch to the next month." at bounding box center [540, 105] width 9 height 9
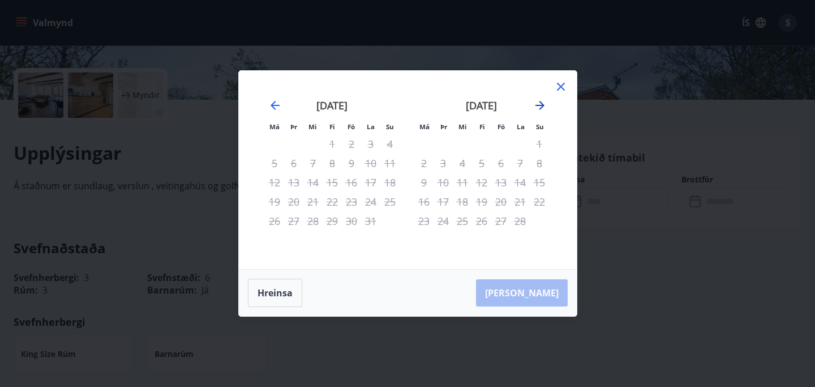
click at [543, 104] on icon "Move forward to switch to the next month." at bounding box center [540, 105] width 9 height 9
click at [565, 86] on icon at bounding box center [561, 87] width 14 height 14
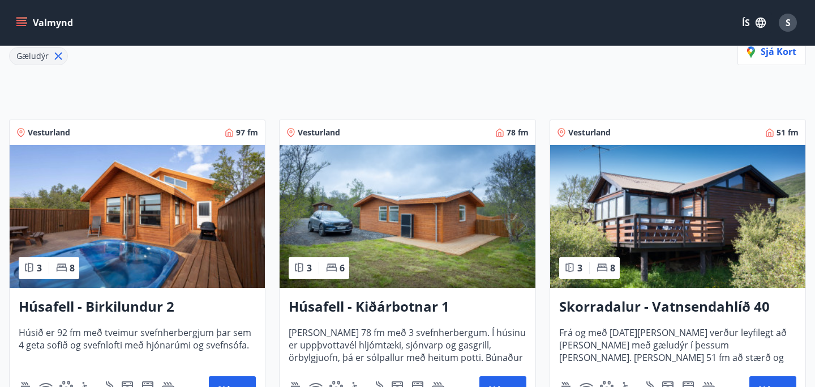
scroll to position [165, 0]
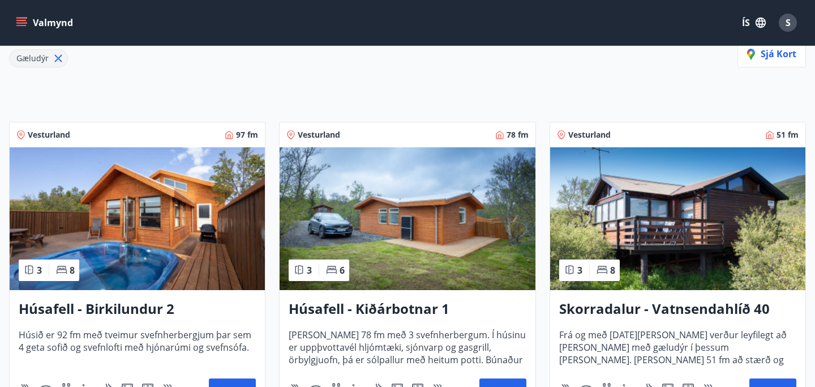
click at [206, 220] on img at bounding box center [137, 218] width 255 height 143
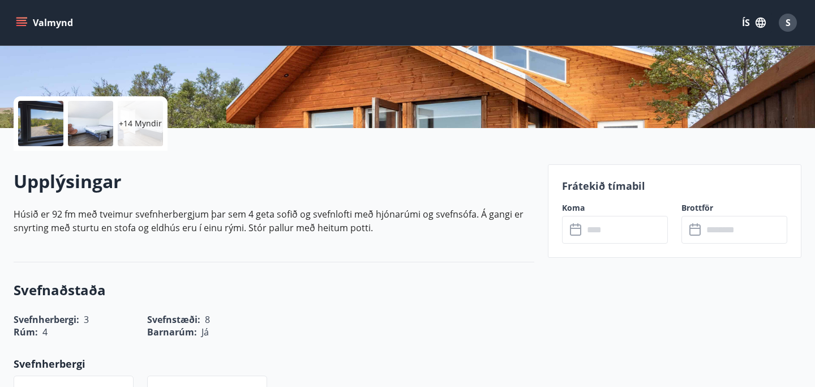
scroll to position [211, 0]
click at [148, 125] on p "+14 Myndir" at bounding box center [140, 123] width 43 height 11
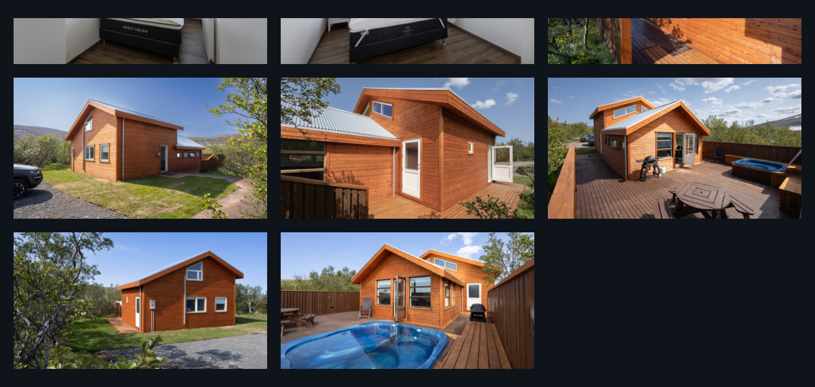
scroll to position [767, 0]
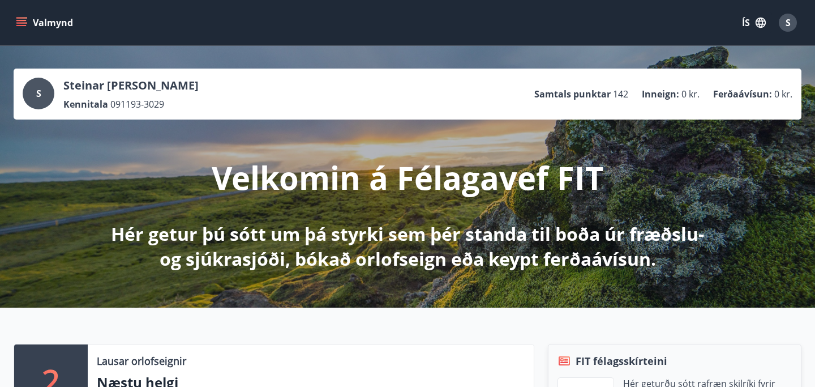
click at [24, 21] on icon "menu" at bounding box center [21, 22] width 11 height 11
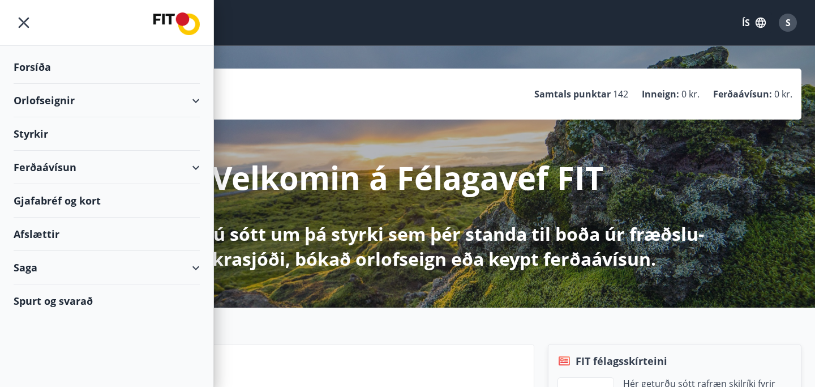
click at [50, 101] on div "Orlofseignir" at bounding box center [107, 100] width 186 height 33
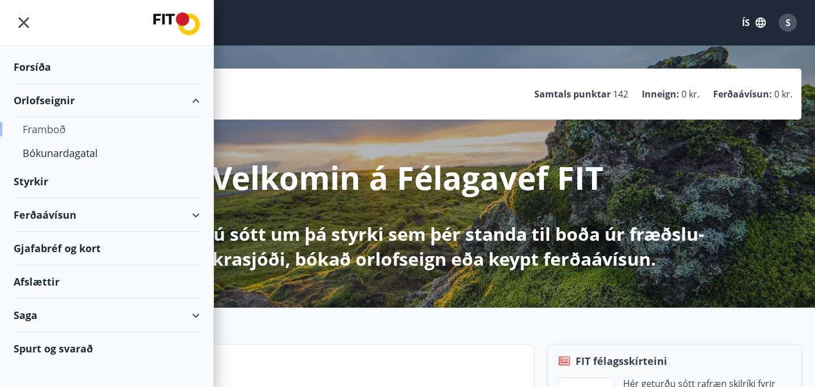
click at [71, 129] on div "Framboð" at bounding box center [107, 129] width 168 height 24
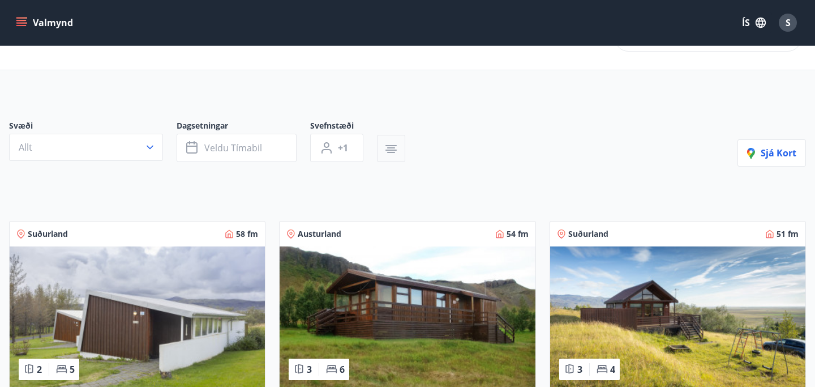
scroll to position [40, 0]
click at [392, 146] on icon "button" at bounding box center [391, 149] width 14 height 14
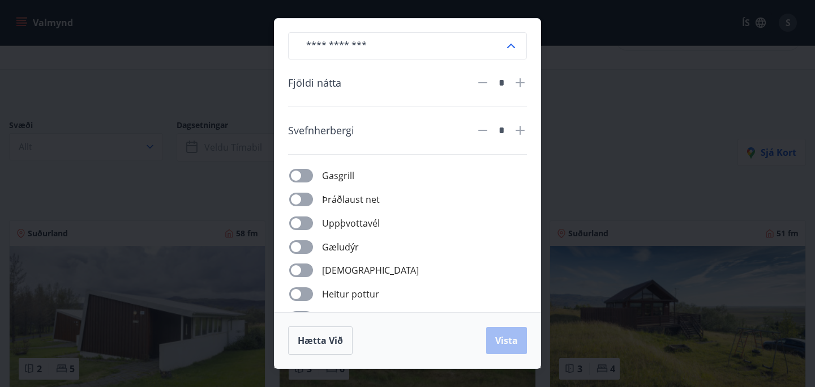
click at [342, 242] on span "Gæludýr" at bounding box center [340, 247] width 37 height 14
click at [508, 344] on span "Vista" at bounding box center [506, 340] width 23 height 12
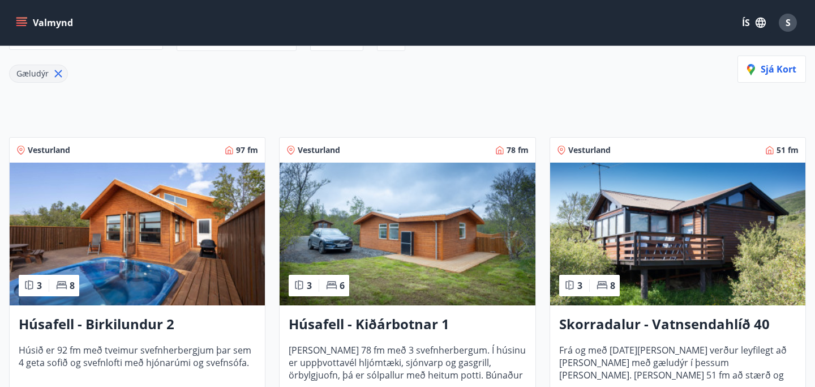
scroll to position [165, 0]
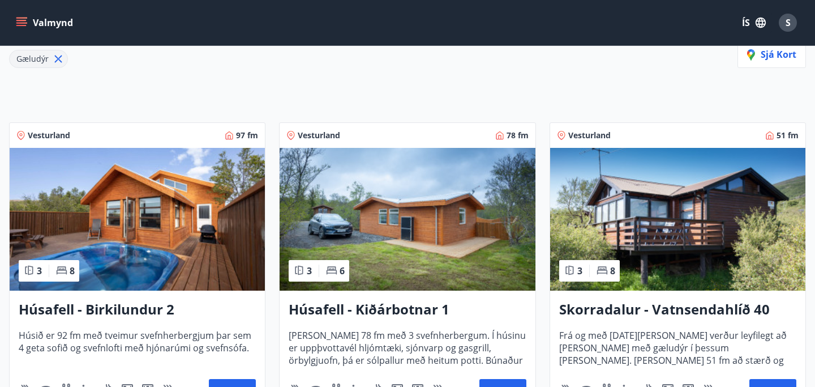
click at [406, 206] on img at bounding box center [407, 219] width 255 height 143
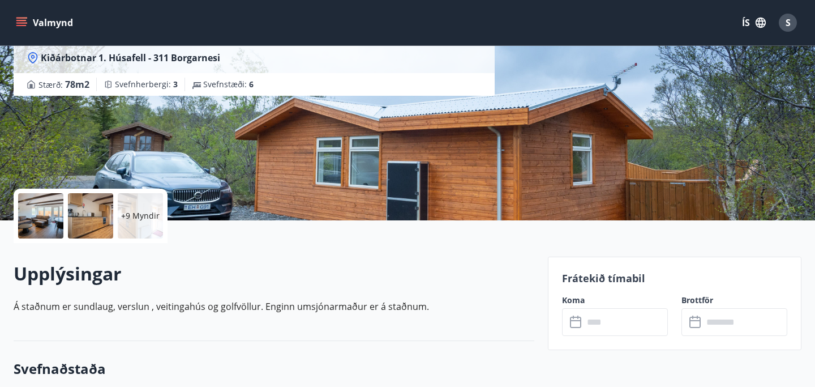
scroll to position [131, 0]
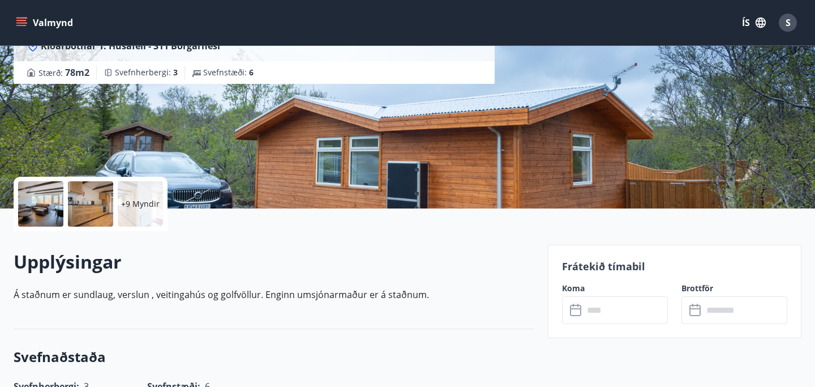
click at [139, 198] on p "+9 Myndir" at bounding box center [140, 203] width 39 height 11
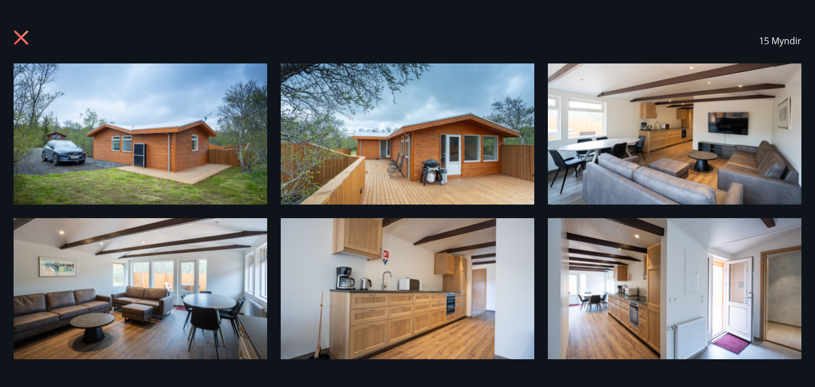
click at [137, 148] on img at bounding box center [141, 133] width 254 height 141
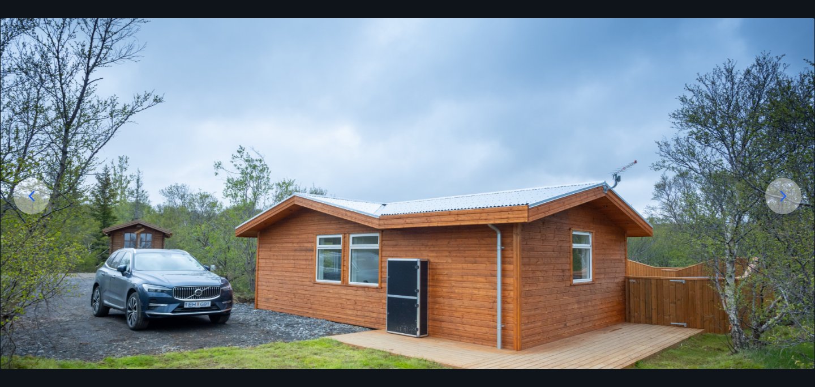
scroll to position [72, 0]
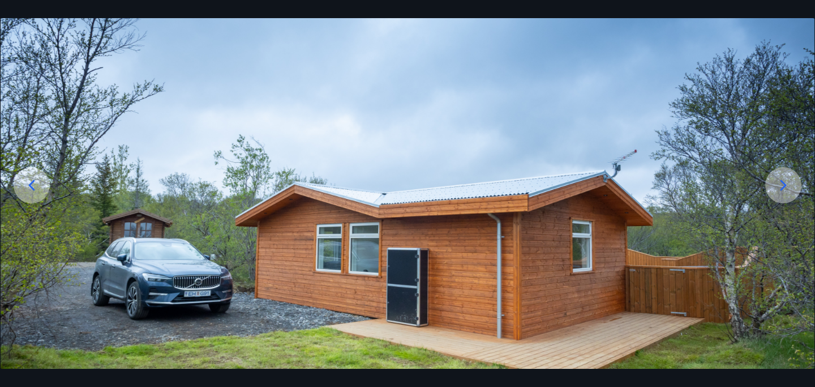
click at [787, 187] on icon at bounding box center [784, 185] width 18 height 18
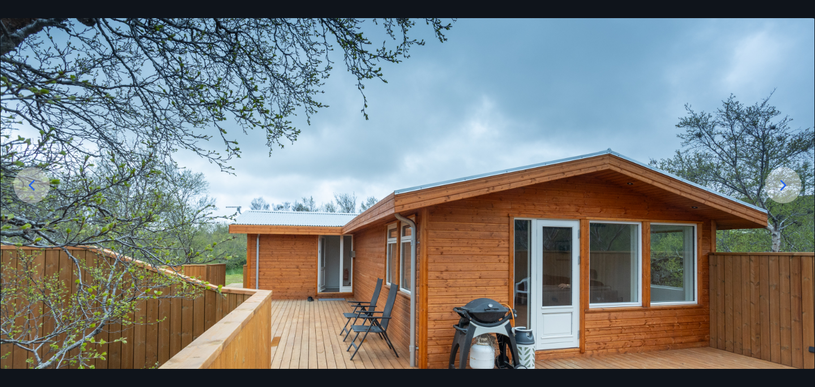
click at [787, 187] on icon at bounding box center [784, 185] width 18 height 18
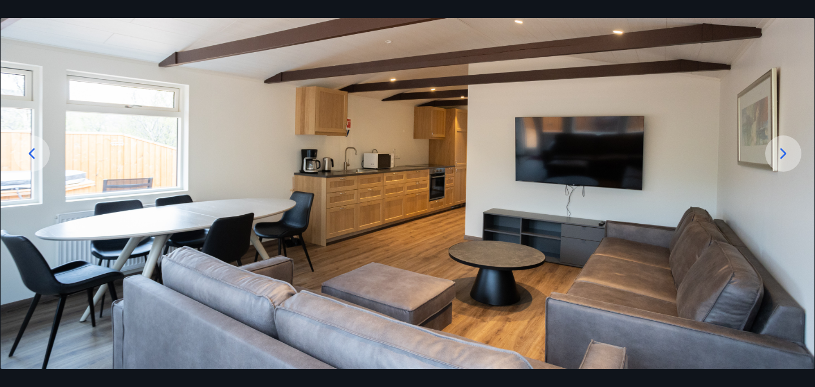
scroll to position [106, 0]
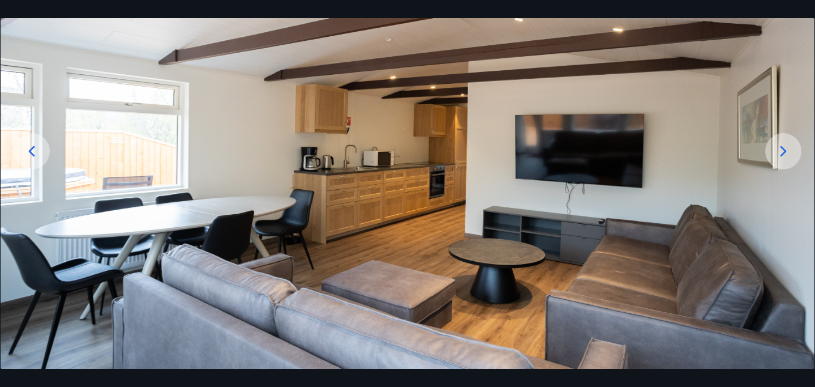
click at [784, 143] on icon at bounding box center [784, 151] width 18 height 18
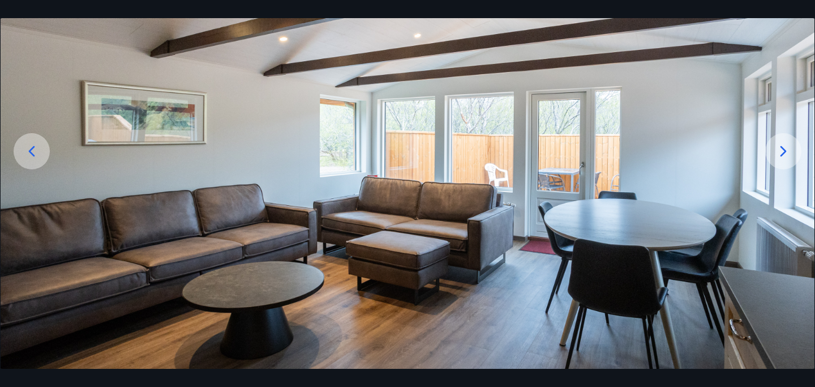
click at [784, 143] on icon at bounding box center [784, 151] width 18 height 18
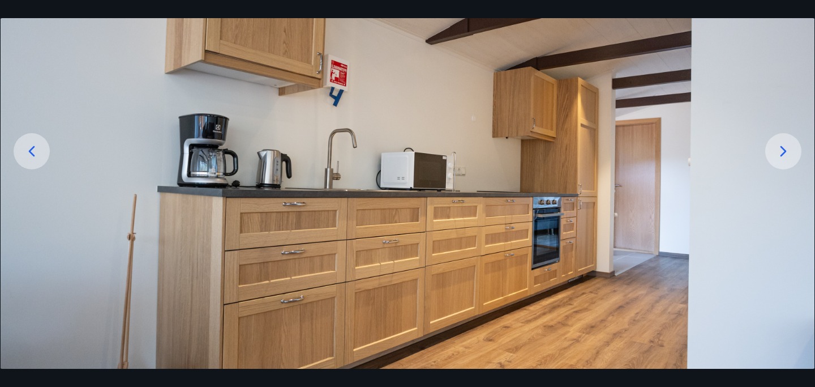
click at [785, 149] on icon at bounding box center [784, 151] width 18 height 18
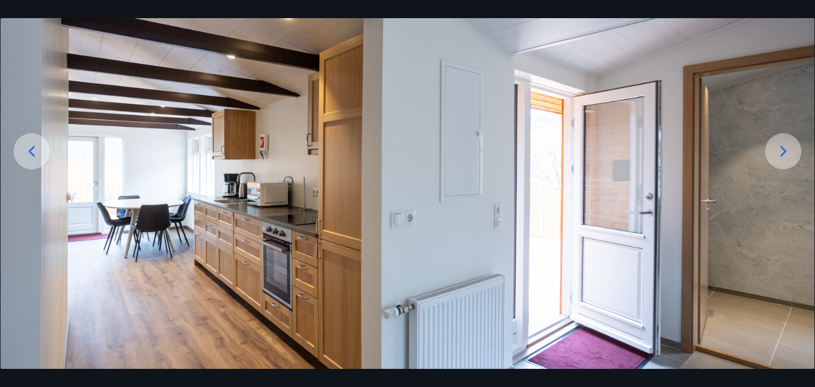
click at [785, 149] on icon at bounding box center [784, 151] width 18 height 18
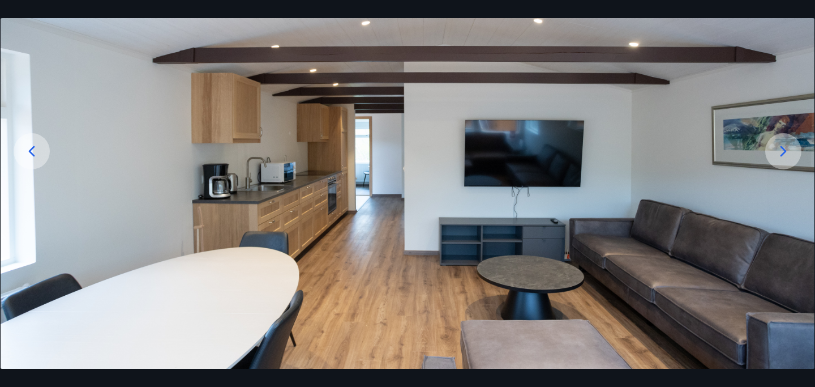
click at [785, 149] on icon at bounding box center [784, 151] width 18 height 18
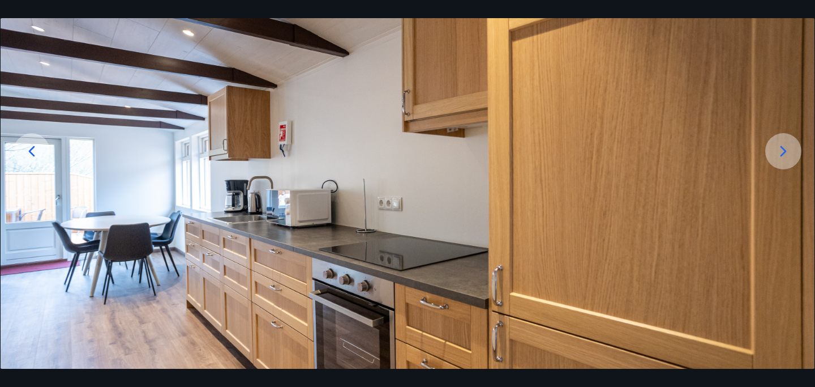
click at [785, 149] on icon at bounding box center [784, 151] width 18 height 18
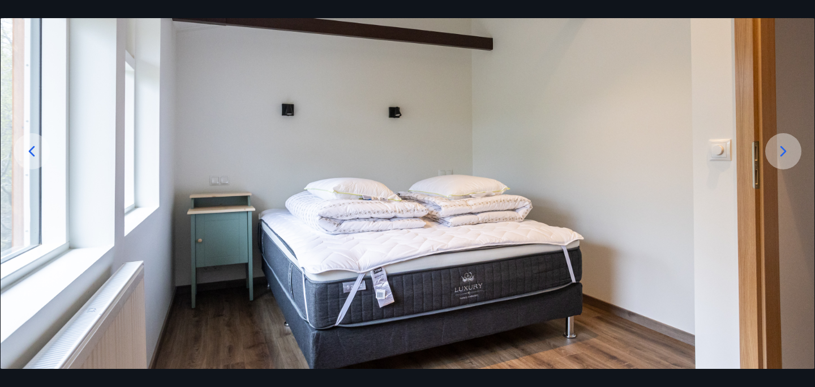
click at [785, 149] on icon at bounding box center [784, 151] width 18 height 18
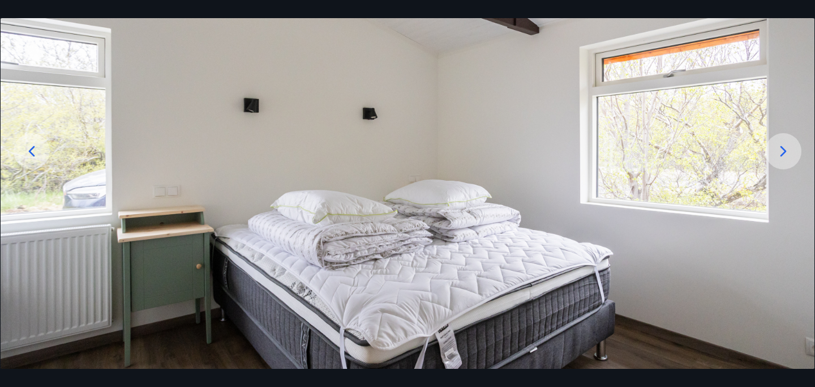
click at [785, 149] on icon at bounding box center [784, 151] width 18 height 18
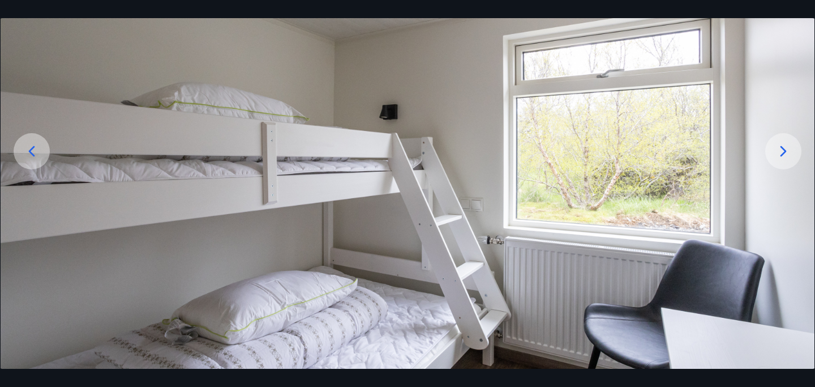
click at [784, 154] on icon at bounding box center [784, 151] width 18 height 18
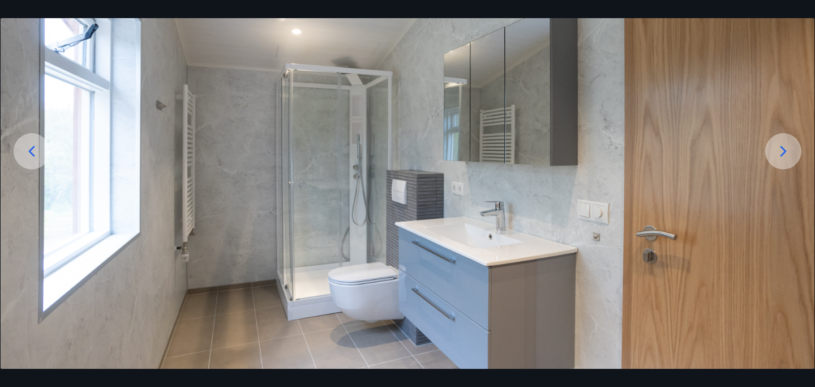
click at [784, 154] on icon at bounding box center [784, 151] width 18 height 18
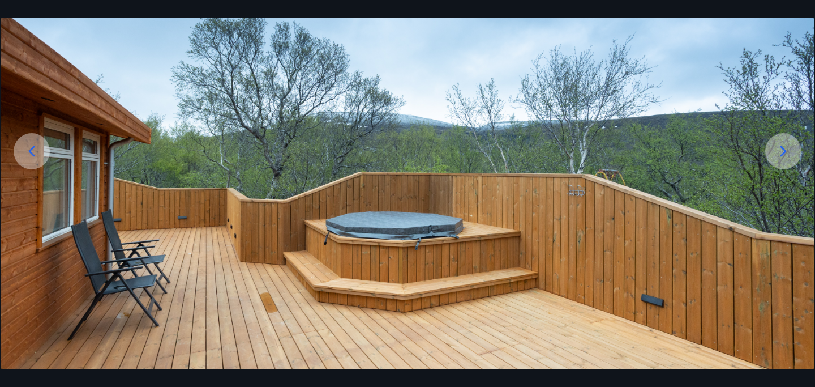
click at [787, 153] on icon at bounding box center [784, 151] width 18 height 18
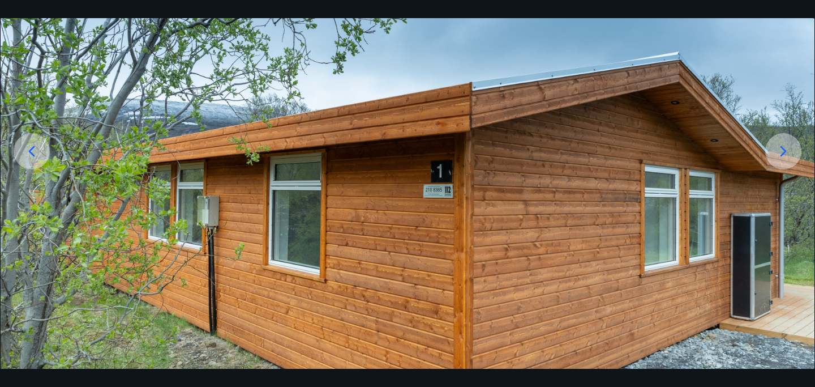
click at [785, 149] on icon at bounding box center [784, 151] width 18 height 18
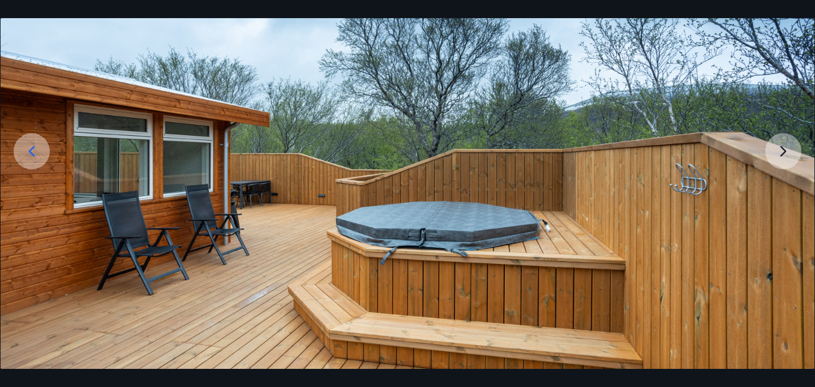
click at [785, 149] on img at bounding box center [408, 184] width 814 height 452
click at [777, 163] on img at bounding box center [408, 184] width 814 height 452
click at [16, 15] on div "15 af 15" at bounding box center [407, 193] width 815 height 387
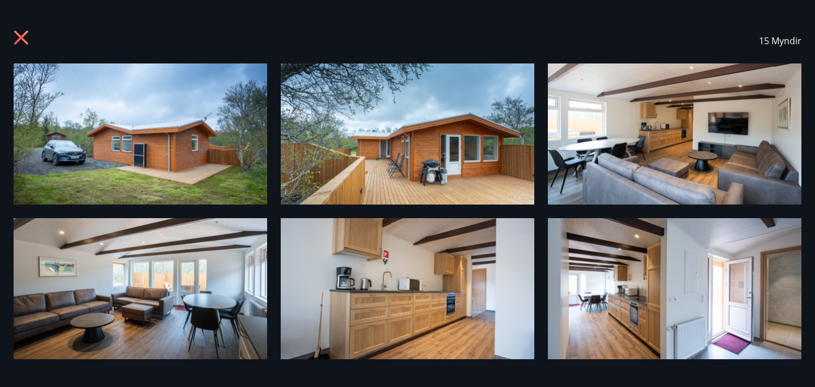
click at [24, 43] on icon at bounding box center [23, 39] width 18 height 18
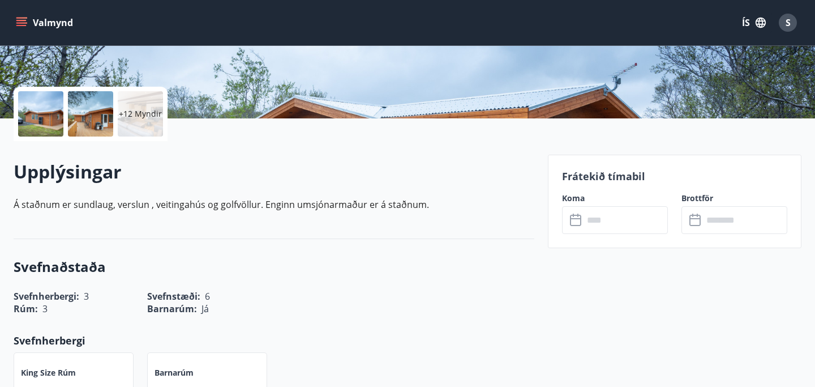
scroll to position [229, 0]
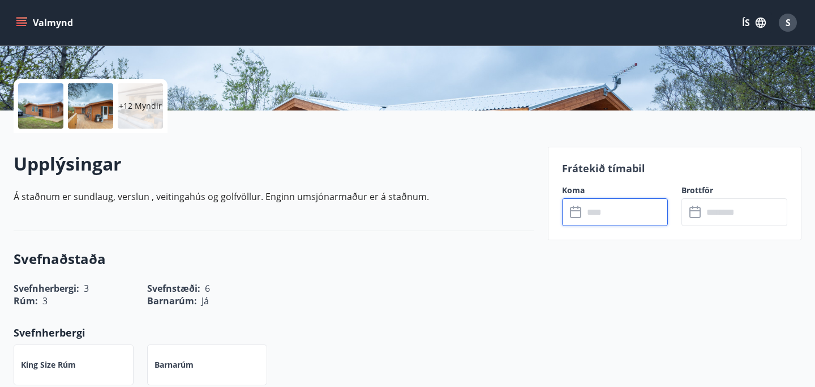
click at [613, 200] on input "text" at bounding box center [626, 212] width 84 height 28
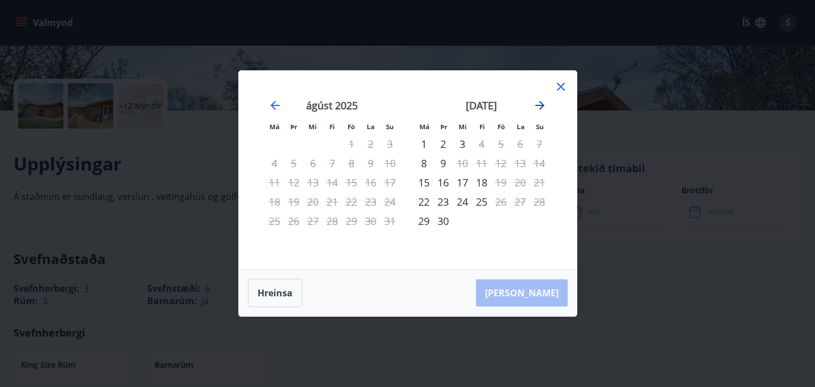
click at [539, 111] on icon "Move forward to switch to the next month." at bounding box center [540, 106] width 14 height 14
click at [540, 111] on icon "Move forward to switch to the next month." at bounding box center [540, 106] width 14 height 14
click at [509, 183] on div "14" at bounding box center [501, 182] width 19 height 19
click at [540, 184] on div "16" at bounding box center [539, 182] width 19 height 19
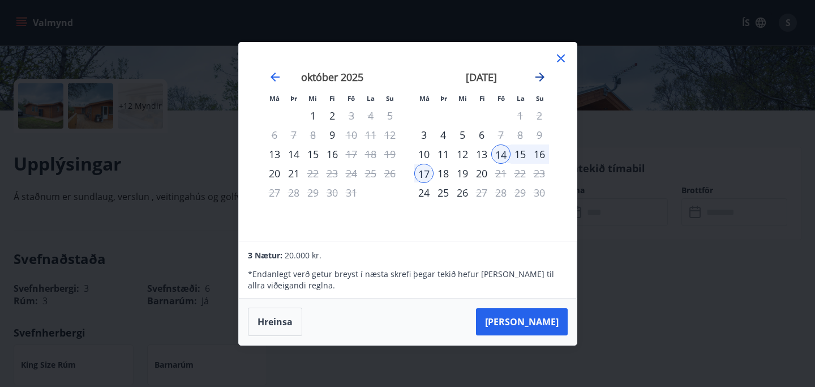
click at [537, 74] on icon "Move forward to switch to the next month." at bounding box center [540, 77] width 14 height 14
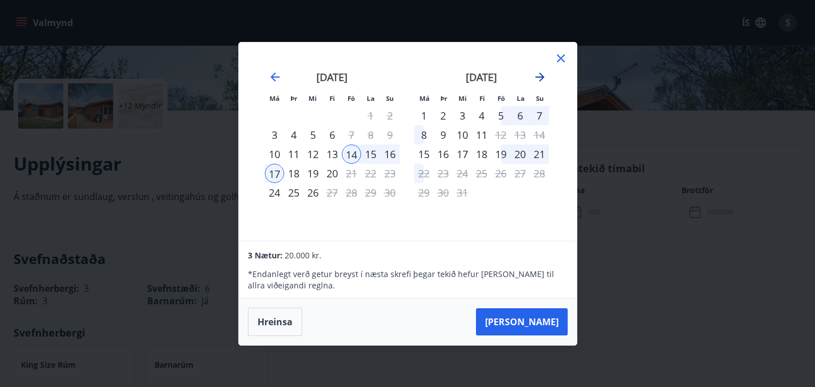
click at [539, 77] on icon "Move forward to switch to the next month." at bounding box center [540, 77] width 14 height 14
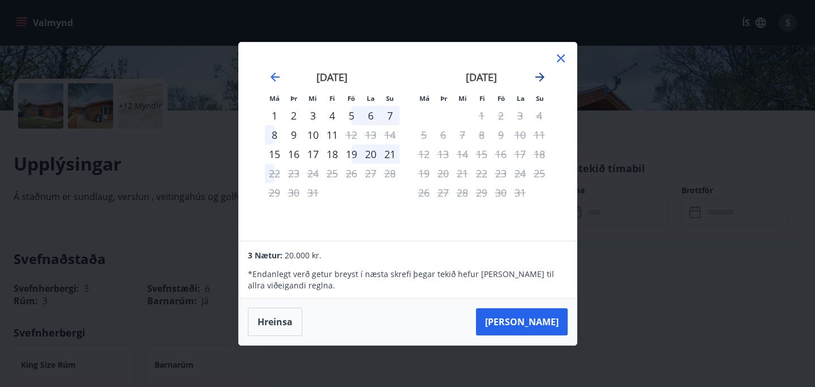
click at [540, 78] on icon "Move forward to switch to the next month." at bounding box center [540, 77] width 14 height 14
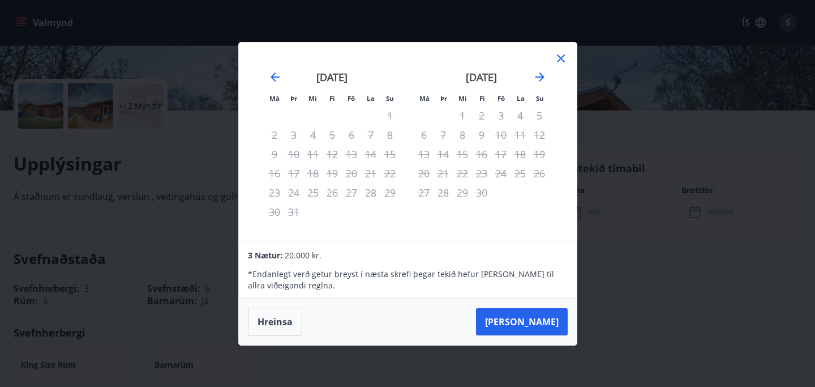
click at [558, 61] on icon at bounding box center [561, 58] width 8 height 8
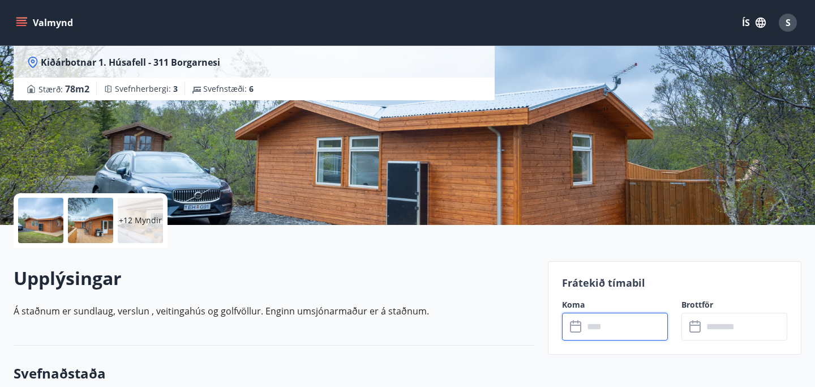
scroll to position [110, 0]
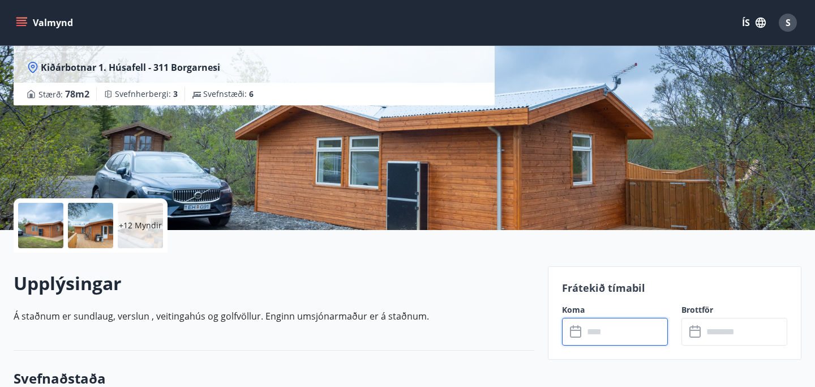
click at [139, 212] on div "+12 Myndir" at bounding box center [140, 225] width 45 height 45
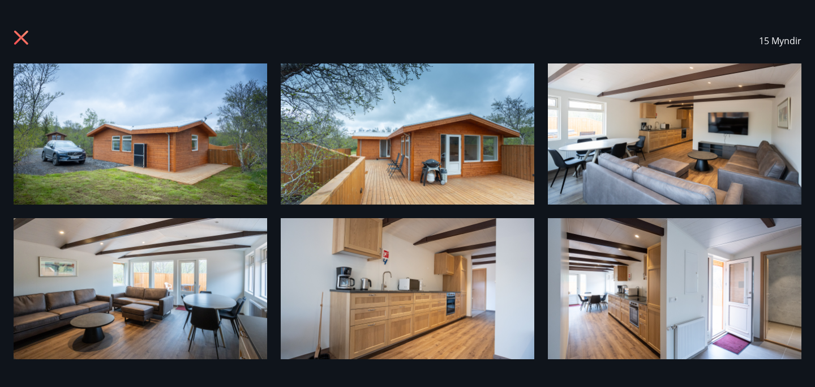
click at [210, 144] on img at bounding box center [141, 133] width 254 height 141
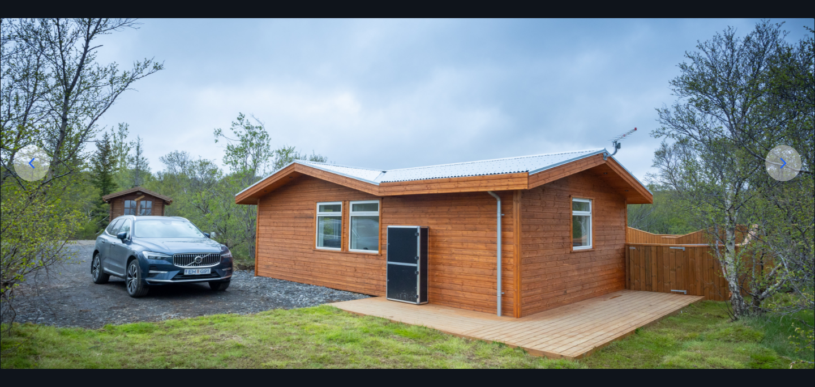
scroll to position [95, 0]
click at [783, 164] on icon at bounding box center [784, 162] width 18 height 18
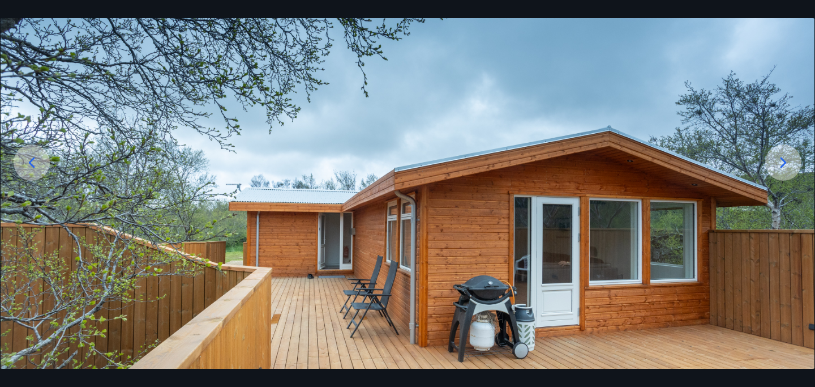
click at [780, 160] on icon at bounding box center [784, 162] width 18 height 18
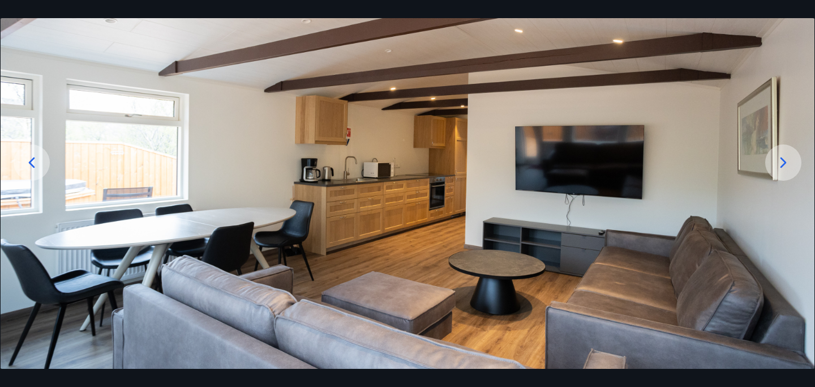
click at [780, 160] on icon at bounding box center [784, 162] width 18 height 18
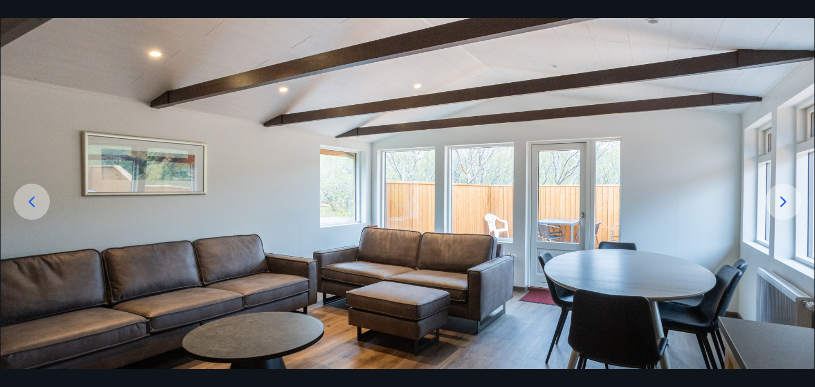
scroll to position [0, 0]
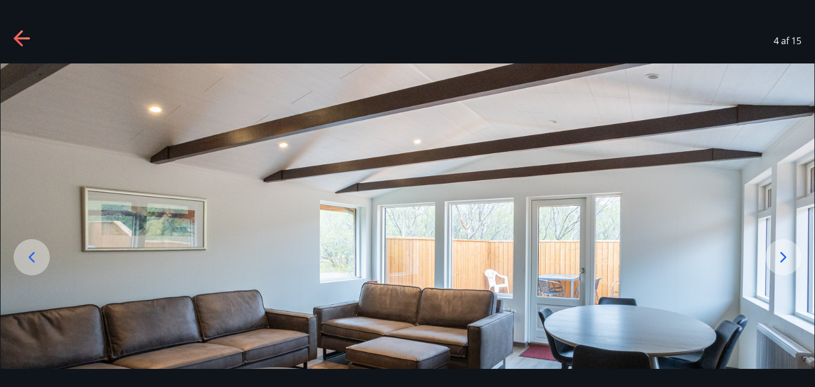
click at [613, 30] on div "4 af 15" at bounding box center [407, 40] width 815 height 45
click at [15, 44] on icon at bounding box center [23, 39] width 18 height 18
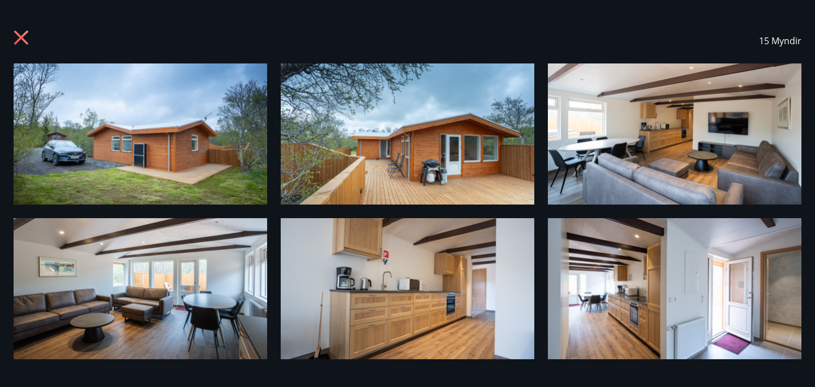
click at [28, 30] on icon at bounding box center [23, 39] width 18 height 18
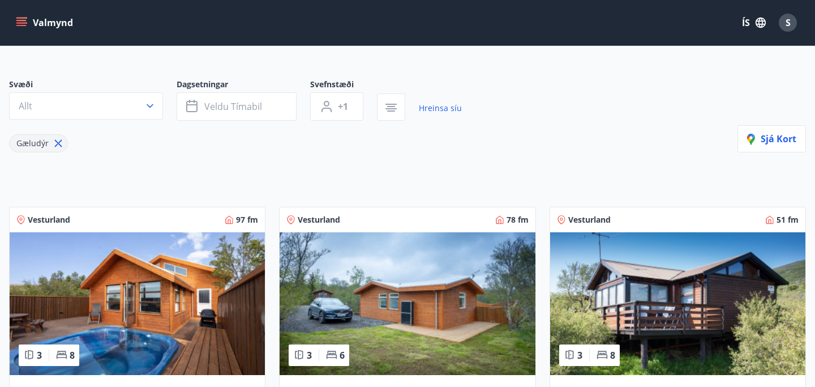
scroll to position [92, 0]
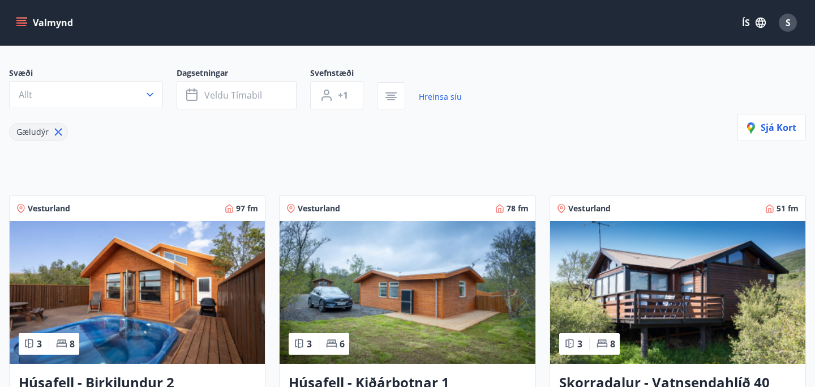
click at [186, 292] on img at bounding box center [137, 292] width 255 height 143
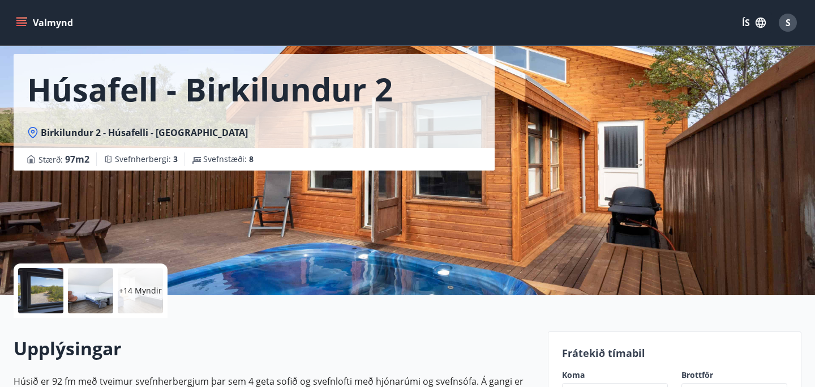
scroll to position [42, 0]
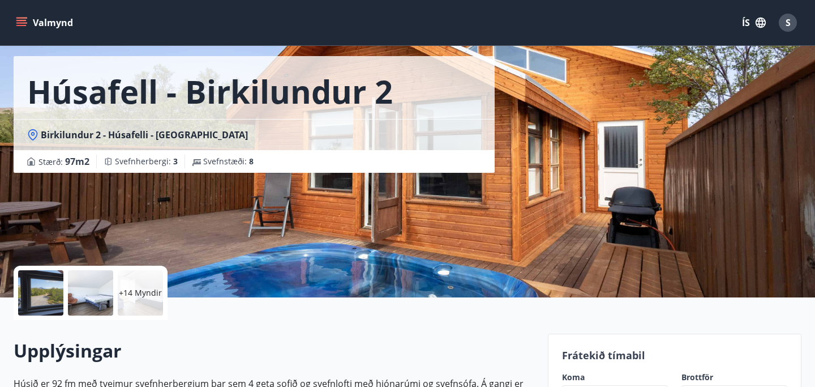
click at [135, 299] on div "+14 Myndir" at bounding box center [140, 292] width 45 height 45
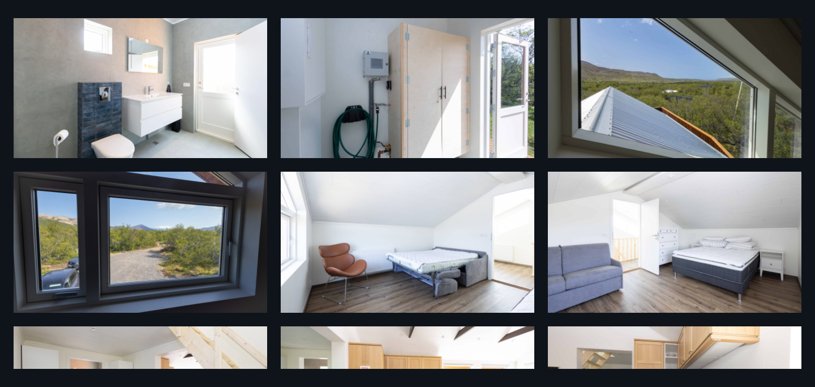
scroll to position [45, 0]
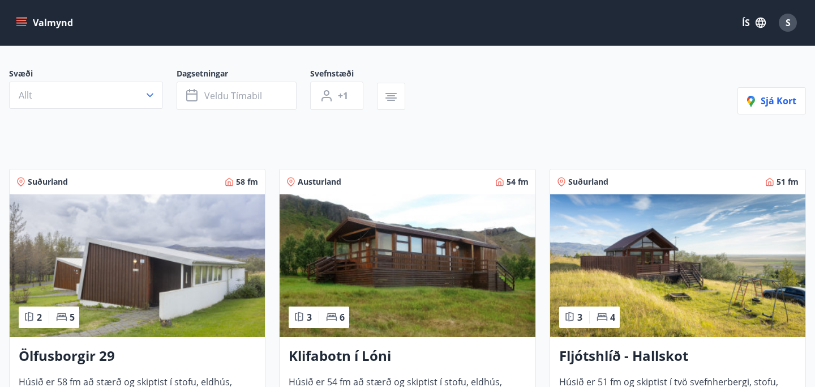
scroll to position [35, 0]
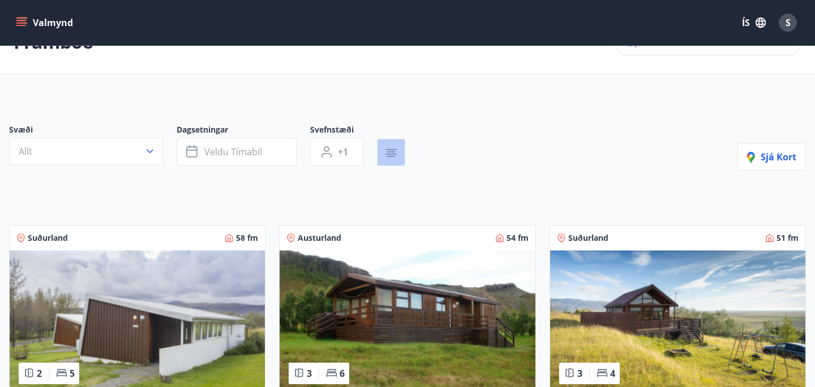
click at [388, 150] on icon "button" at bounding box center [391, 153] width 14 height 14
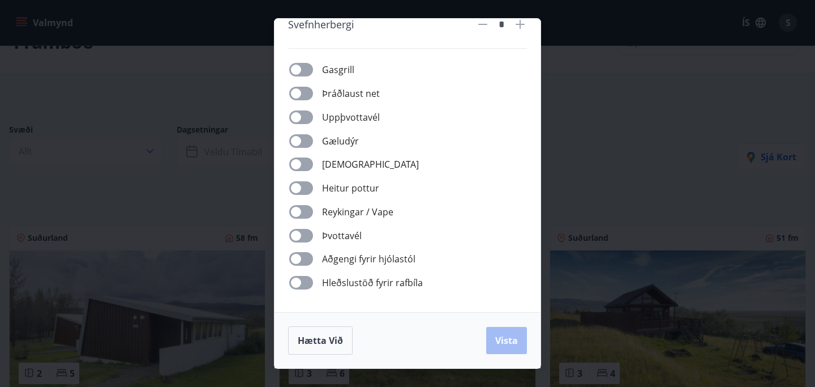
scroll to position [0, 0]
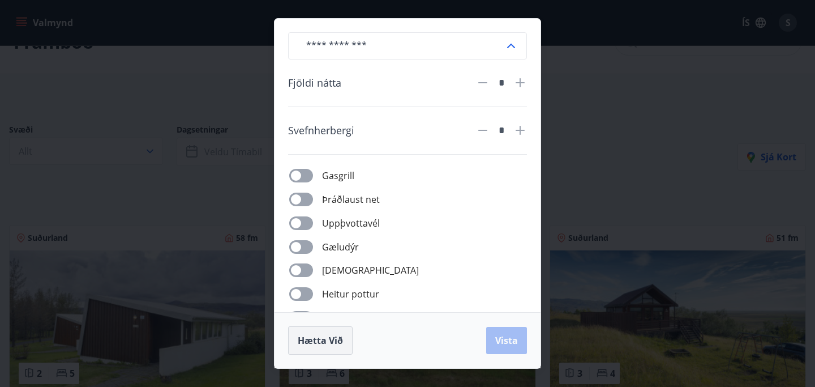
click at [324, 342] on span "Hætta við" at bounding box center [320, 340] width 45 height 12
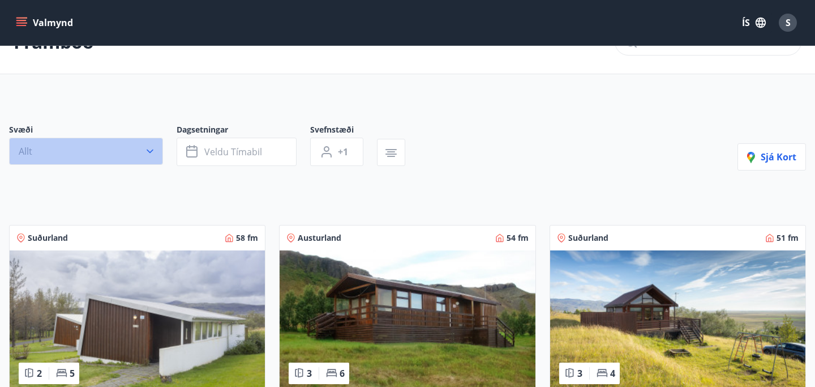
click at [99, 148] on button "Allt" at bounding box center [86, 151] width 154 height 27
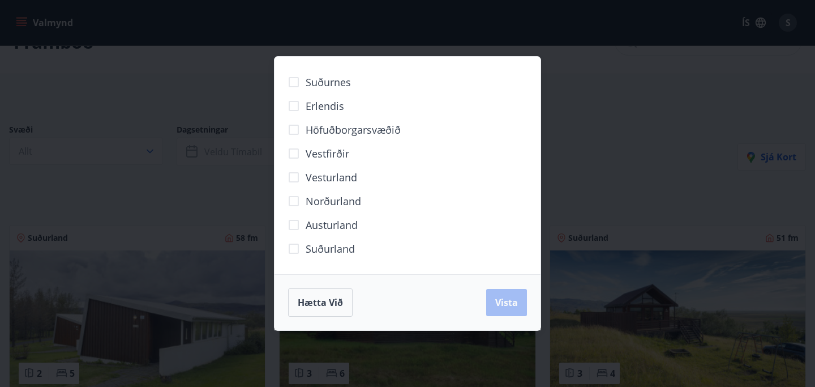
click at [319, 180] on span "Vesturland" at bounding box center [332, 177] width 52 height 15
click at [509, 299] on span "Vista" at bounding box center [506, 302] width 23 height 12
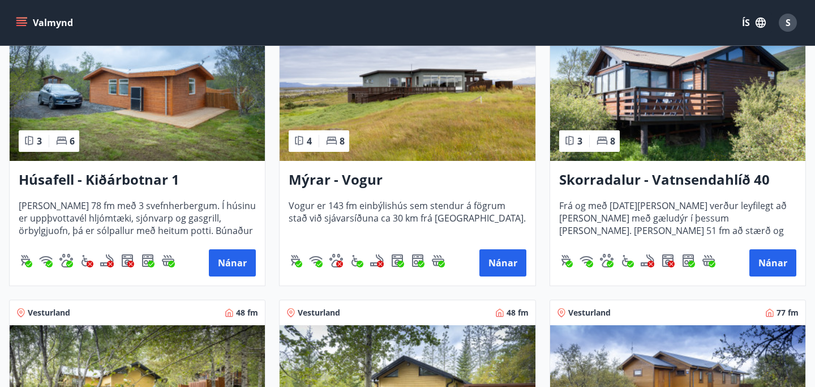
scroll to position [525, 0]
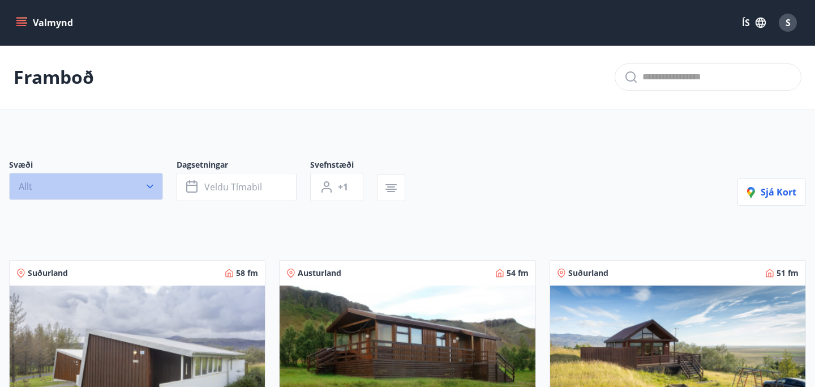
click at [85, 189] on button "Allt" at bounding box center [86, 186] width 154 height 27
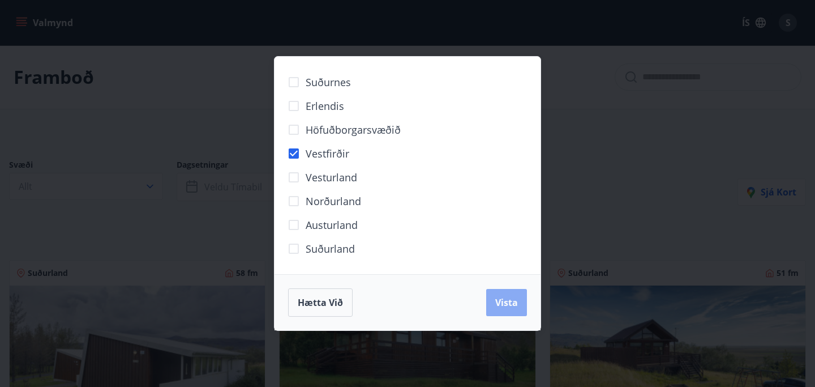
click at [499, 309] on button "Vista" at bounding box center [506, 302] width 41 height 27
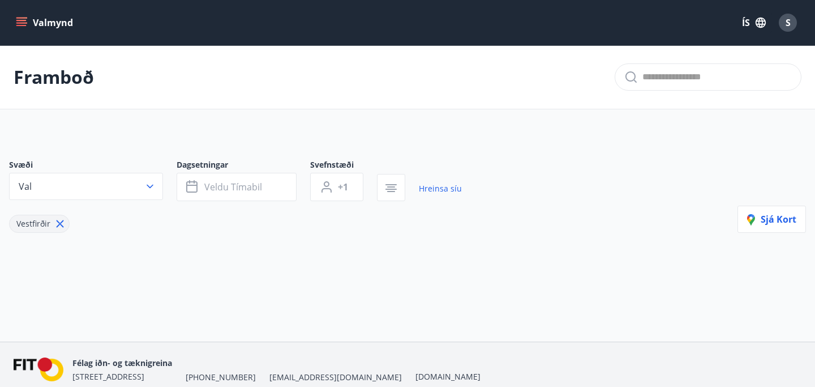
scroll to position [50, 0]
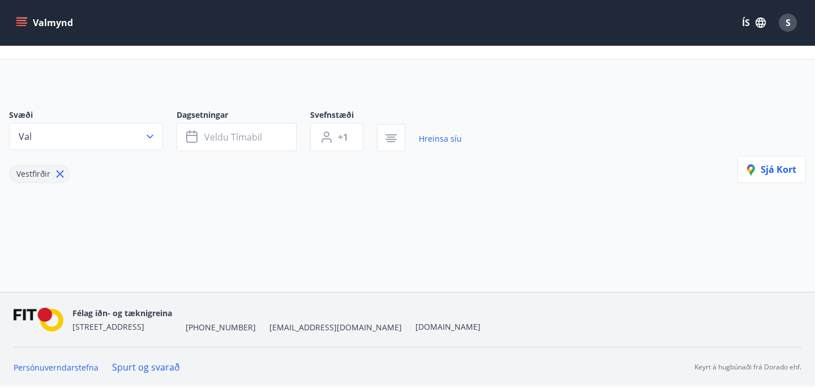
click at [58, 174] on icon at bounding box center [60, 173] width 7 height 7
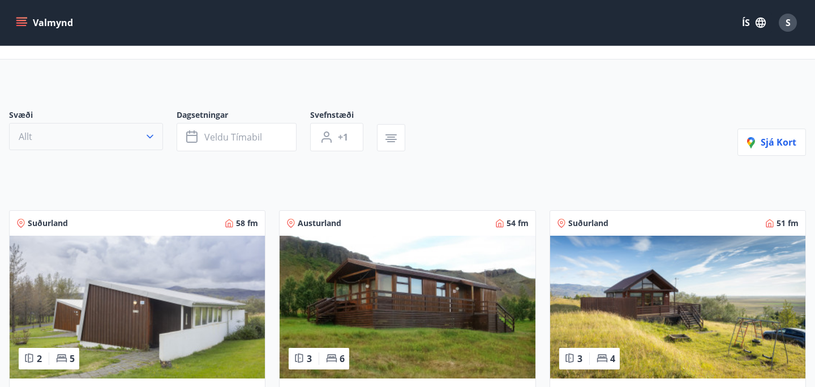
click at [120, 136] on button "Allt" at bounding box center [86, 136] width 154 height 27
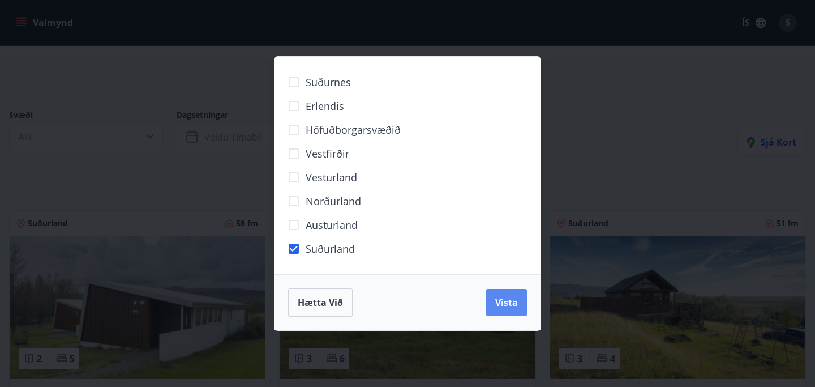
click at [501, 303] on span "Vista" at bounding box center [506, 302] width 23 height 12
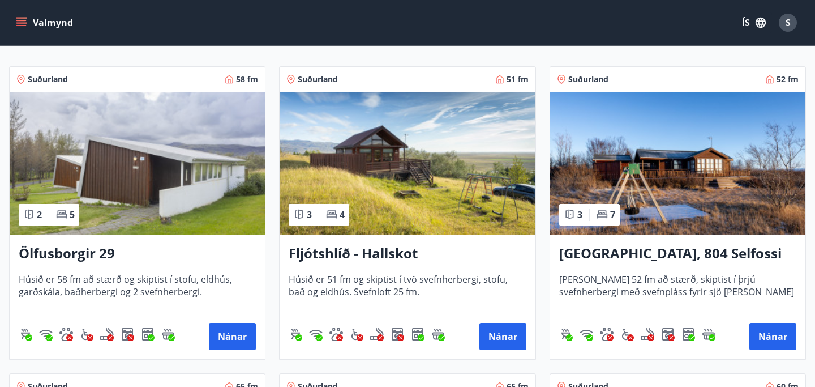
scroll to position [222, 0]
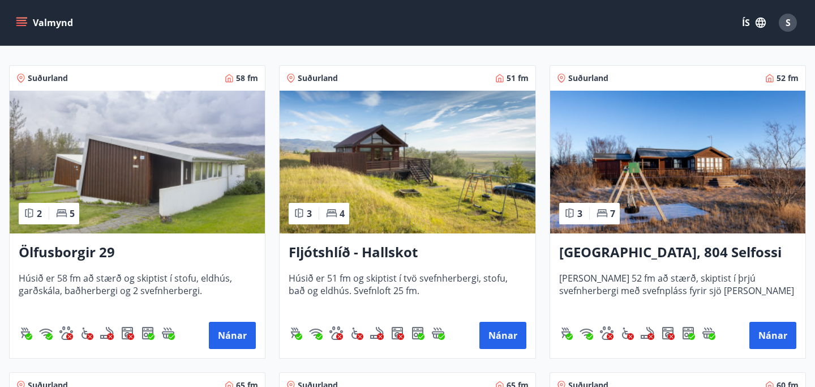
click at [151, 168] on img at bounding box center [137, 162] width 255 height 143
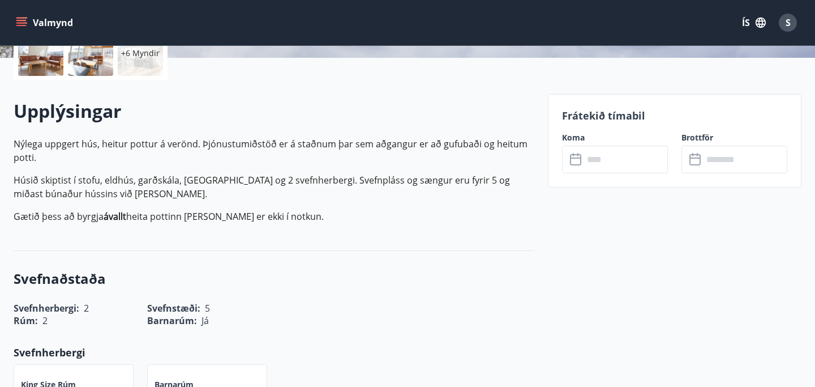
scroll to position [228, 0]
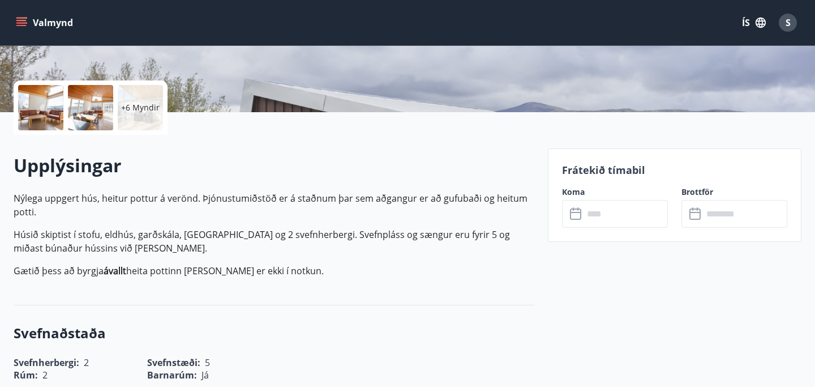
click at [148, 112] on p "+6 Myndir" at bounding box center [140, 107] width 39 height 11
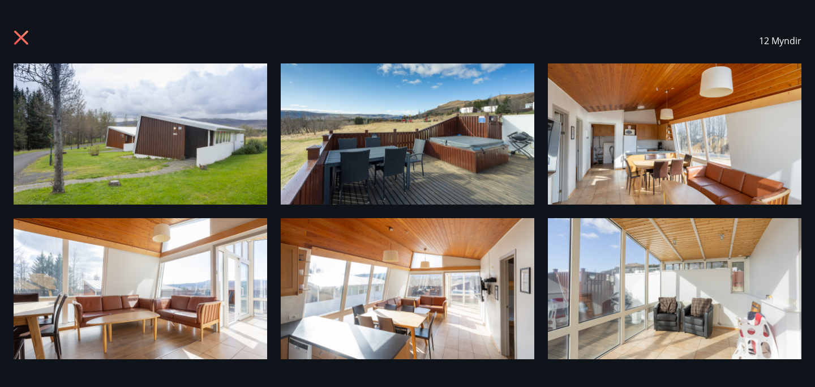
click at [168, 147] on img at bounding box center [141, 133] width 254 height 141
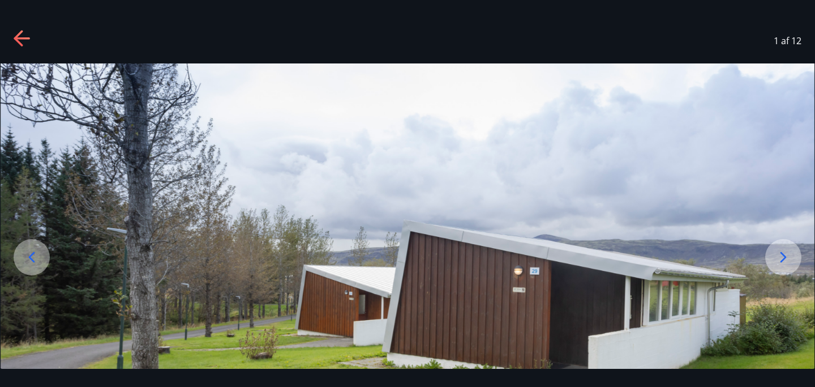
scroll to position [39, 0]
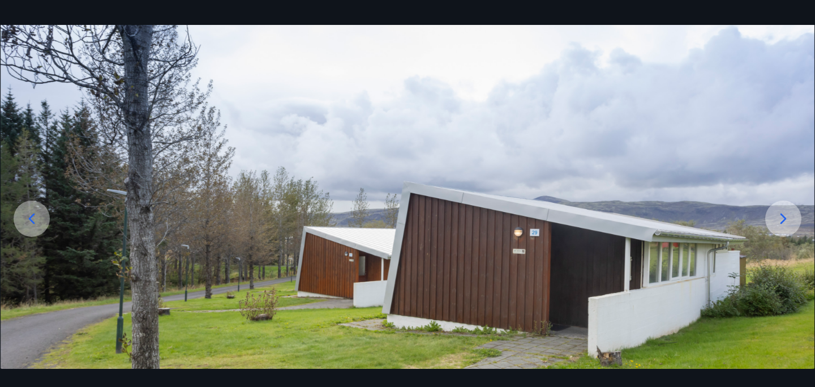
click at [788, 220] on icon at bounding box center [784, 219] width 18 height 18
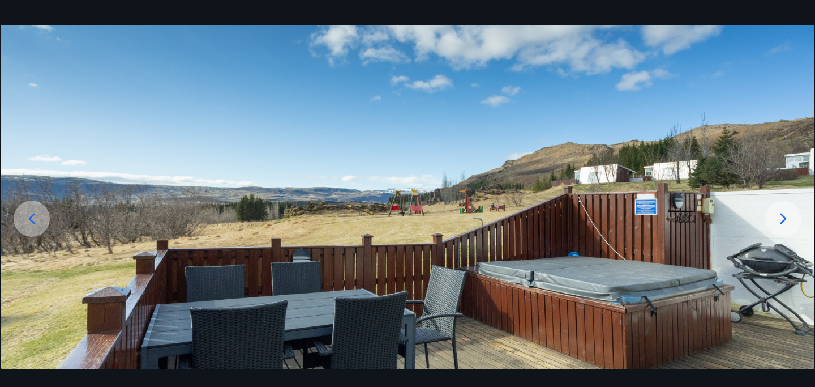
click at [788, 220] on icon at bounding box center [784, 219] width 18 height 18
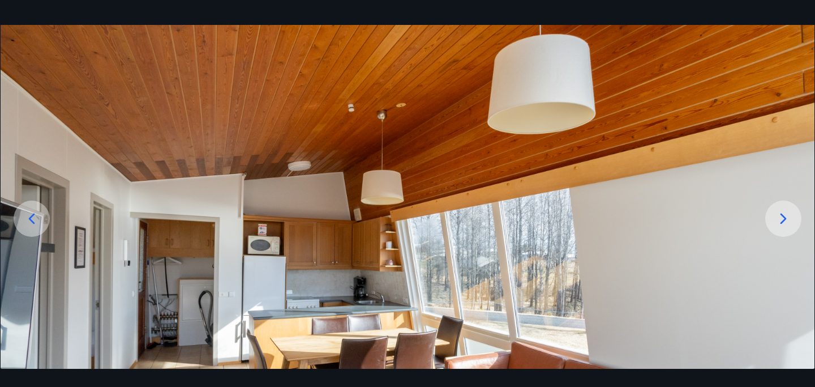
click at [35, 217] on icon at bounding box center [32, 219] width 18 height 18
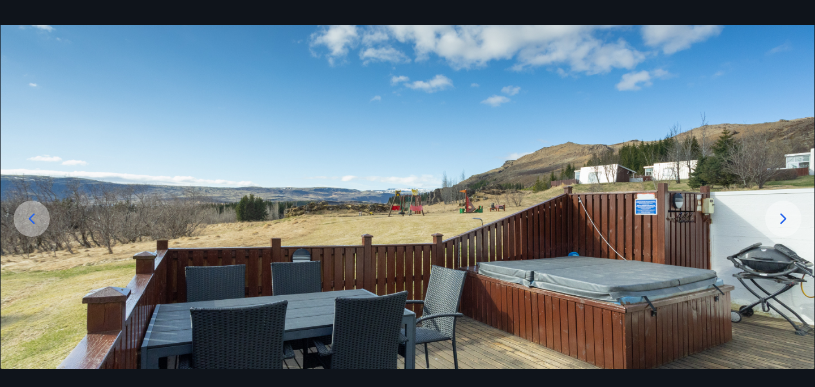
click at [791, 220] on icon at bounding box center [784, 219] width 18 height 18
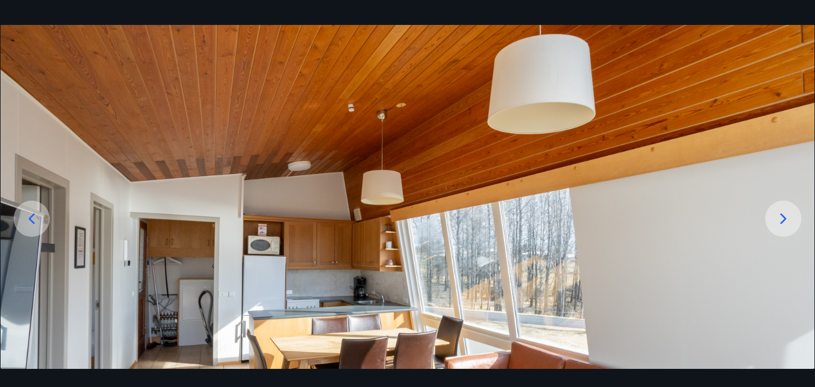
click at [791, 220] on icon at bounding box center [784, 219] width 18 height 18
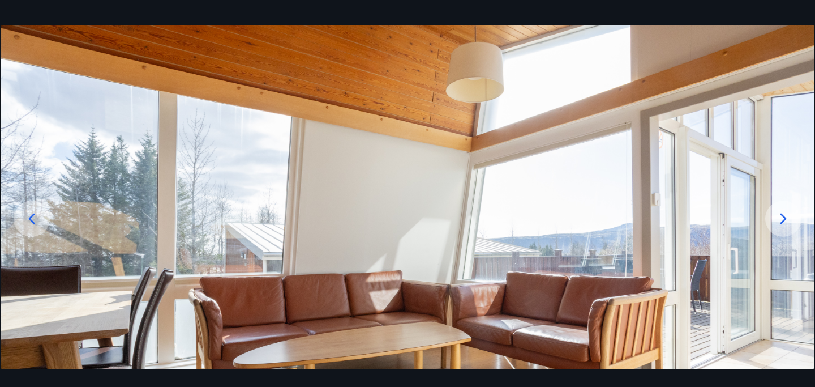
click at [791, 220] on icon at bounding box center [784, 219] width 18 height 18
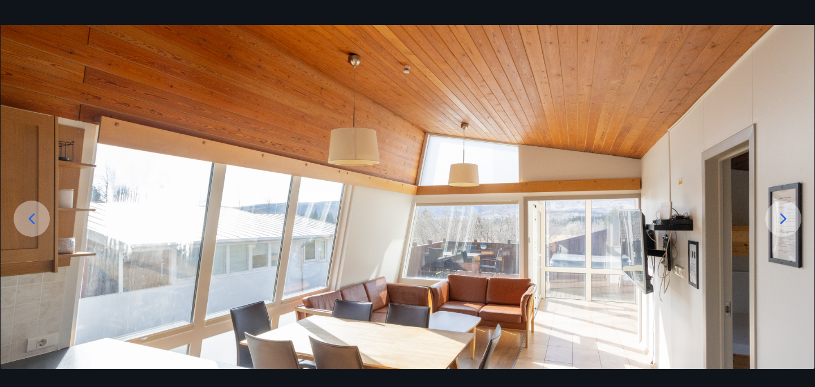
click at [791, 220] on icon at bounding box center [784, 219] width 18 height 18
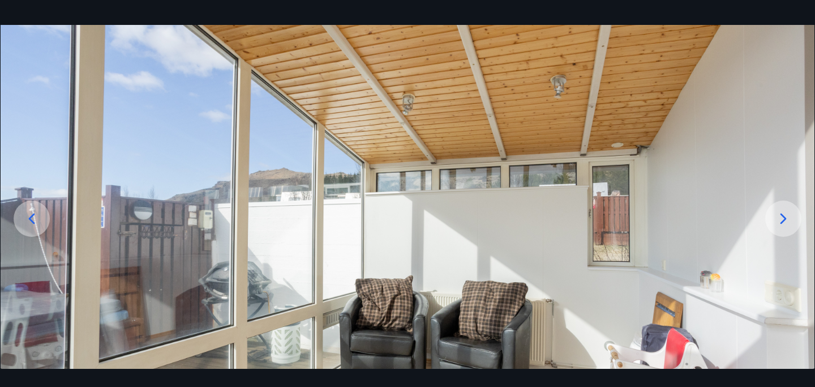
click at [791, 220] on icon at bounding box center [784, 219] width 18 height 18
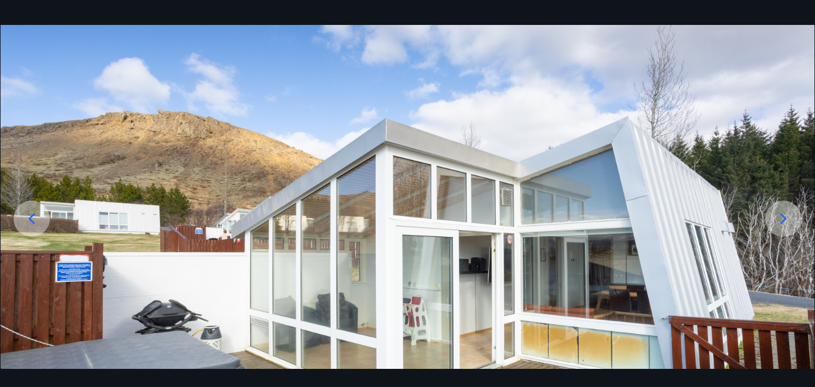
click at [791, 220] on icon at bounding box center [784, 219] width 18 height 18
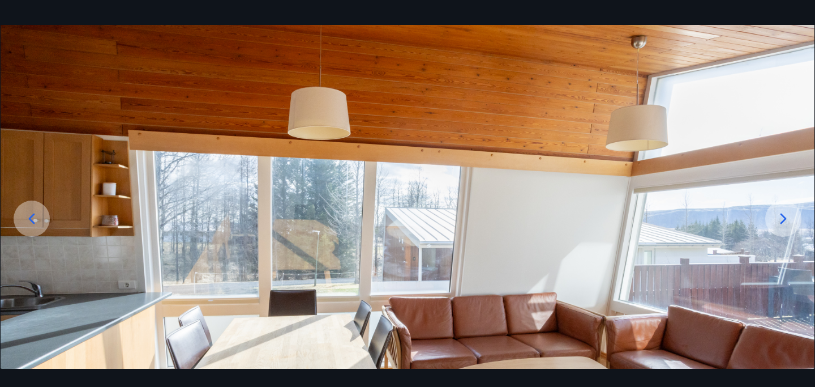
click at [791, 220] on icon at bounding box center [784, 219] width 18 height 18
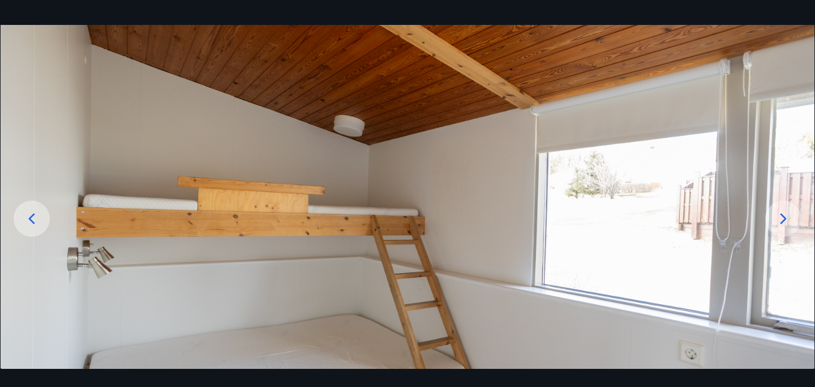
click at [793, 222] on div at bounding box center [784, 218] width 36 height 36
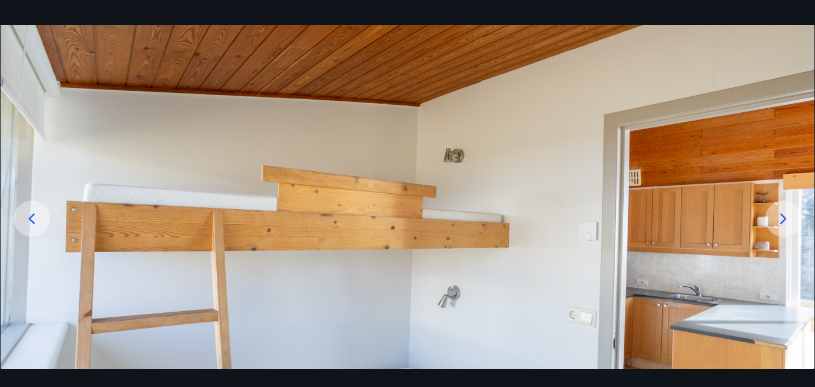
click at [3, 73] on img at bounding box center [408, 251] width 814 height 452
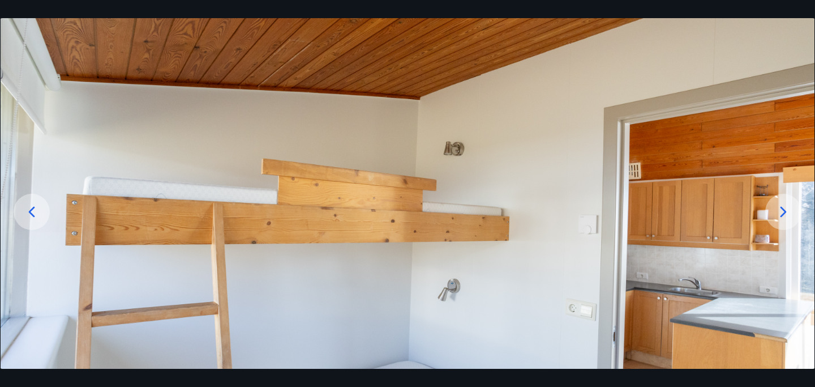
scroll to position [0, 0]
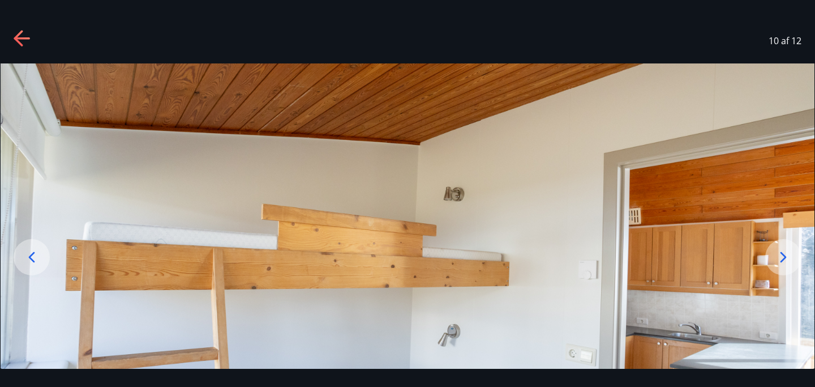
click at [23, 41] on icon at bounding box center [23, 39] width 18 height 18
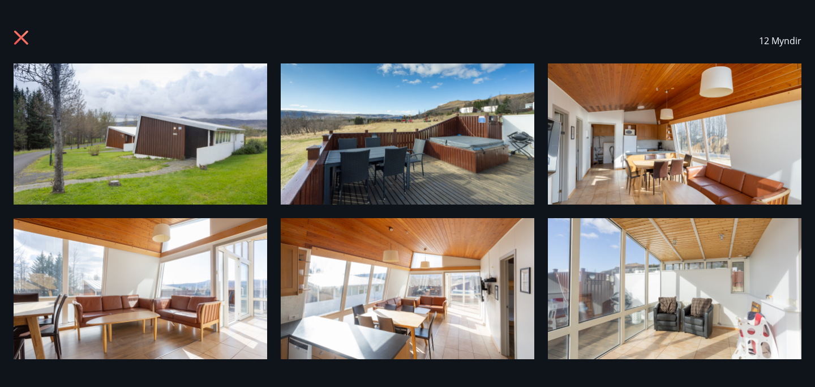
click at [16, 37] on icon at bounding box center [23, 39] width 18 height 18
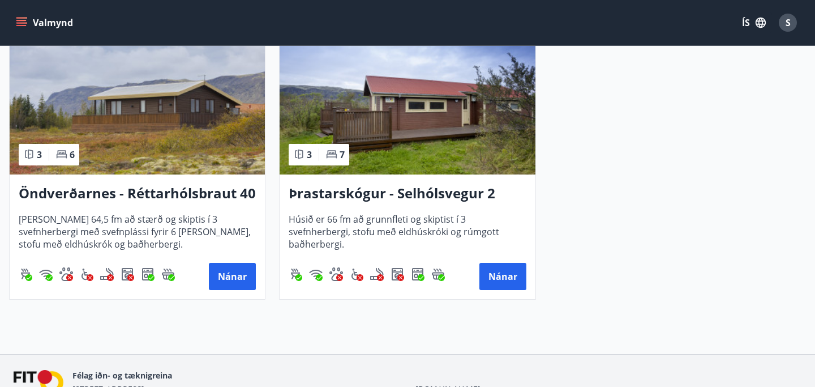
scroll to position [1571, 0]
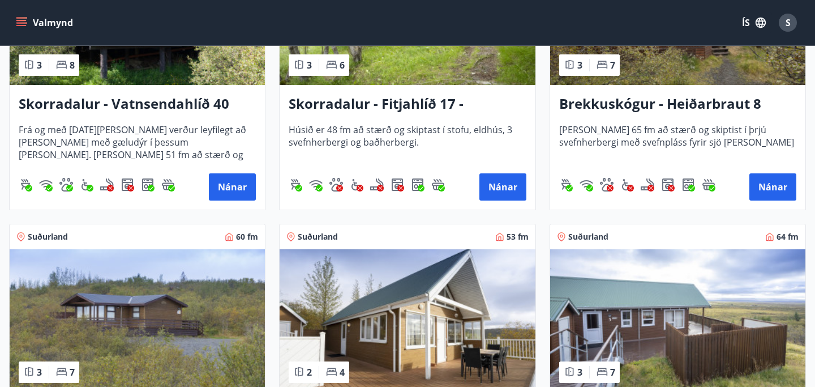
scroll to position [50, 0]
